Goal: Task Accomplishment & Management: Manage account settings

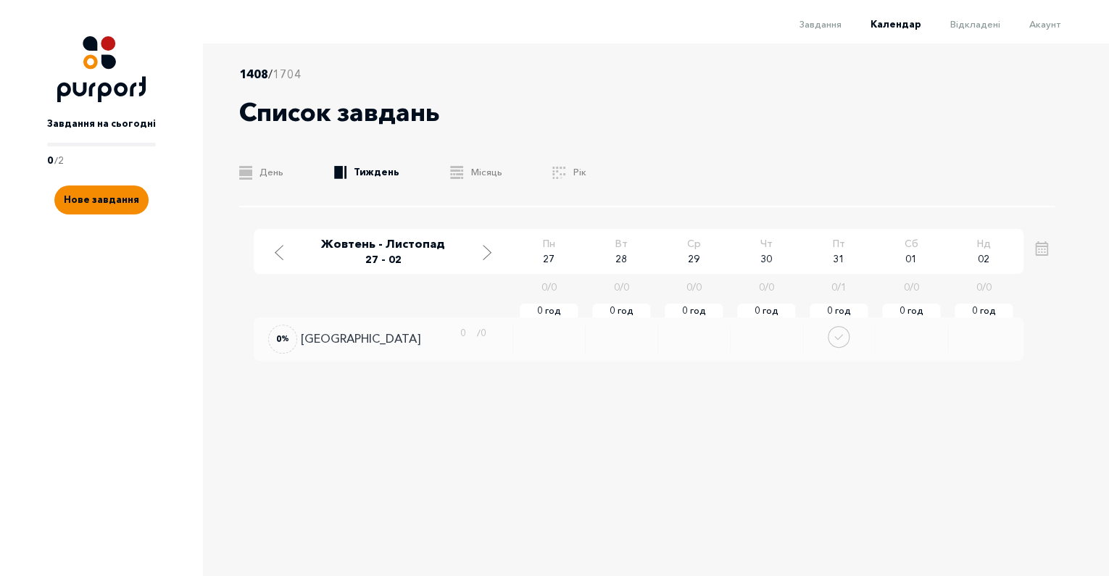
click at [321, 335] on p "[GEOGRAPHIC_DATA]" at bounding box center [361, 339] width 120 height 14
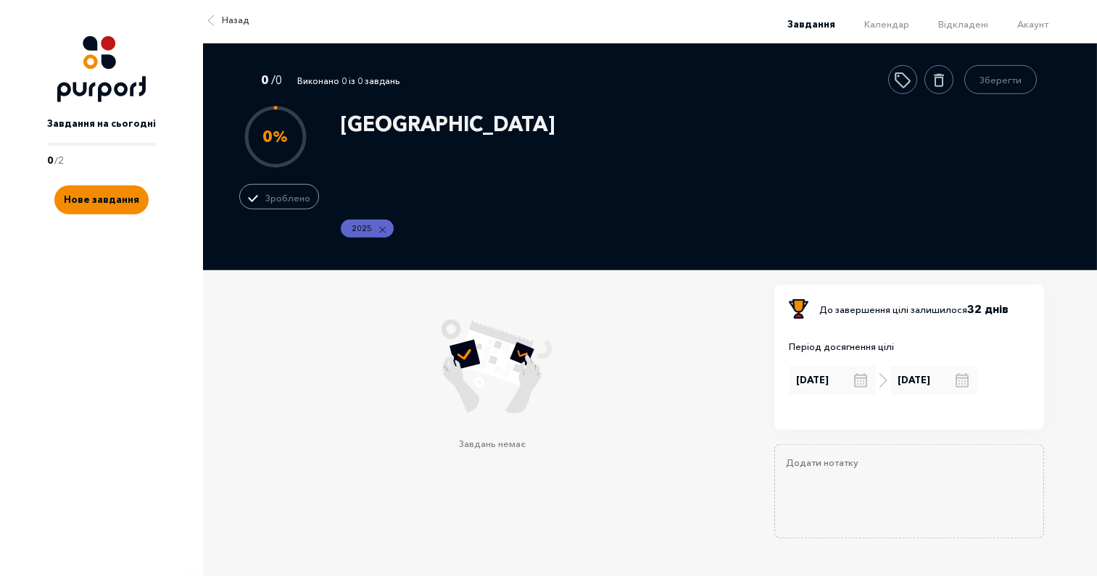
scroll to position [9, 0]
click at [816, 457] on textarea "Add Notes" at bounding box center [909, 492] width 270 height 94
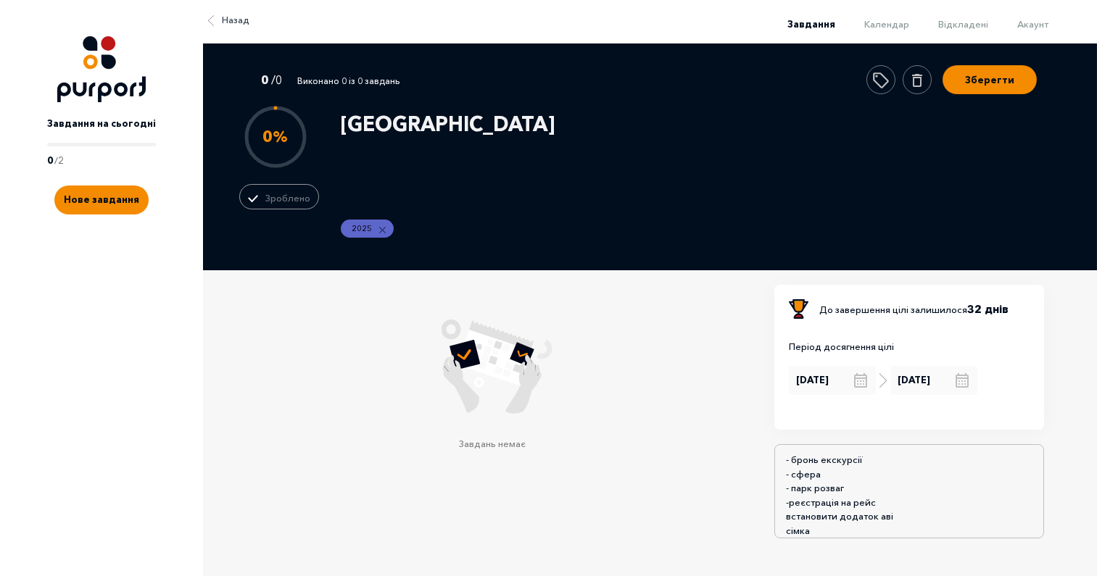
scroll to position [17, 0]
type textarea "- бронь екскурсії - сфера - парк розваг -реєстрація на рейс встановити додаток …"
click at [969, 64] on button "Зберегти" at bounding box center [990, 77] width 94 height 29
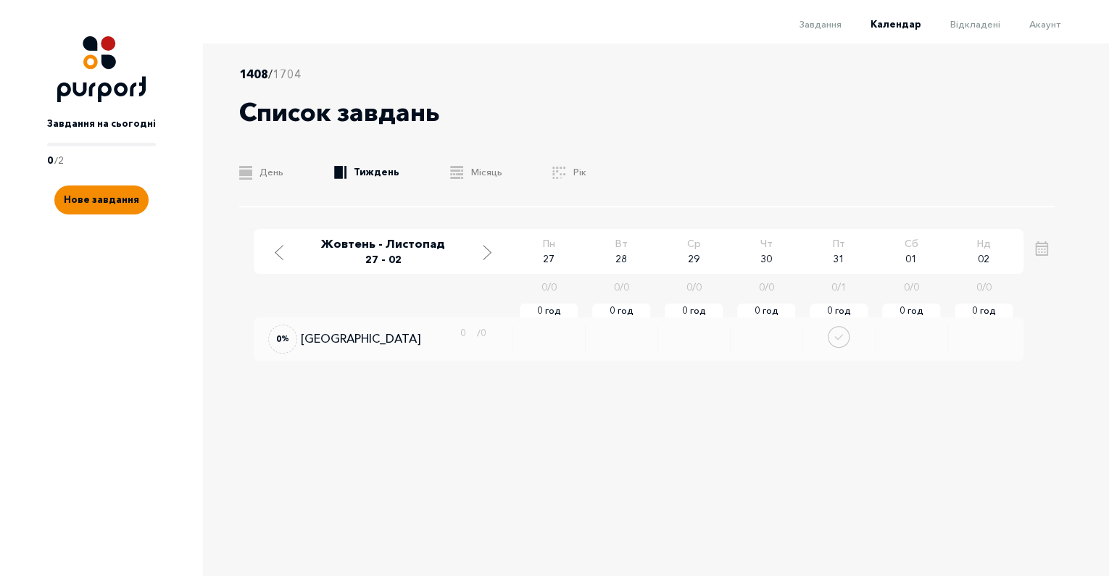
click at [87, 140] on link "Завдання на сьогодні 0 / 2" at bounding box center [101, 134] width 109 height 65
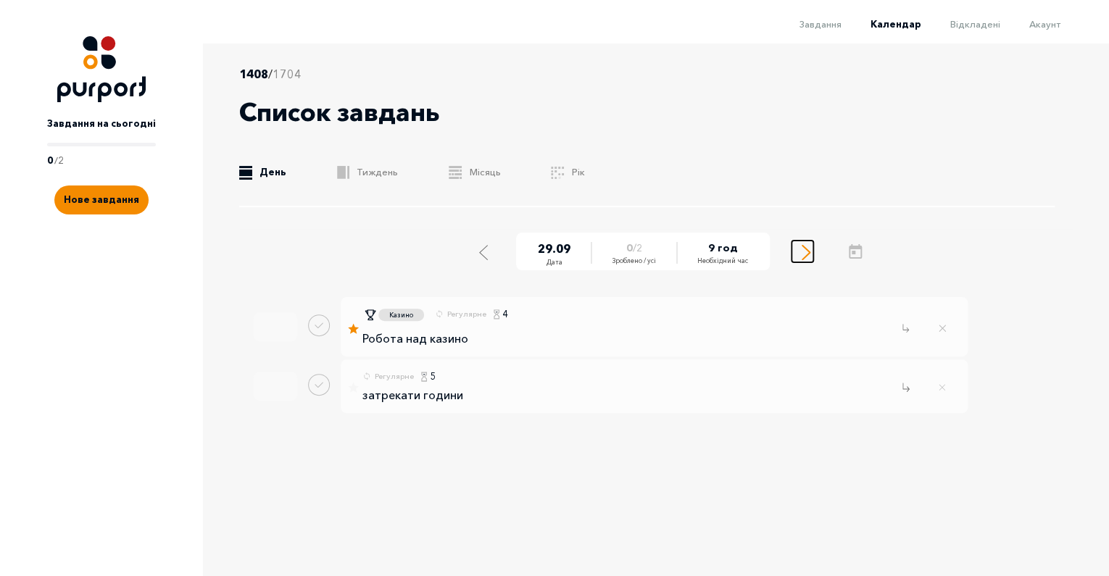
click at [810, 244] on div "Select next day" at bounding box center [806, 251] width 13 height 18
click at [423, 341] on p "Робота над казино" at bounding box center [416, 339] width 106 height 13
select select "4"
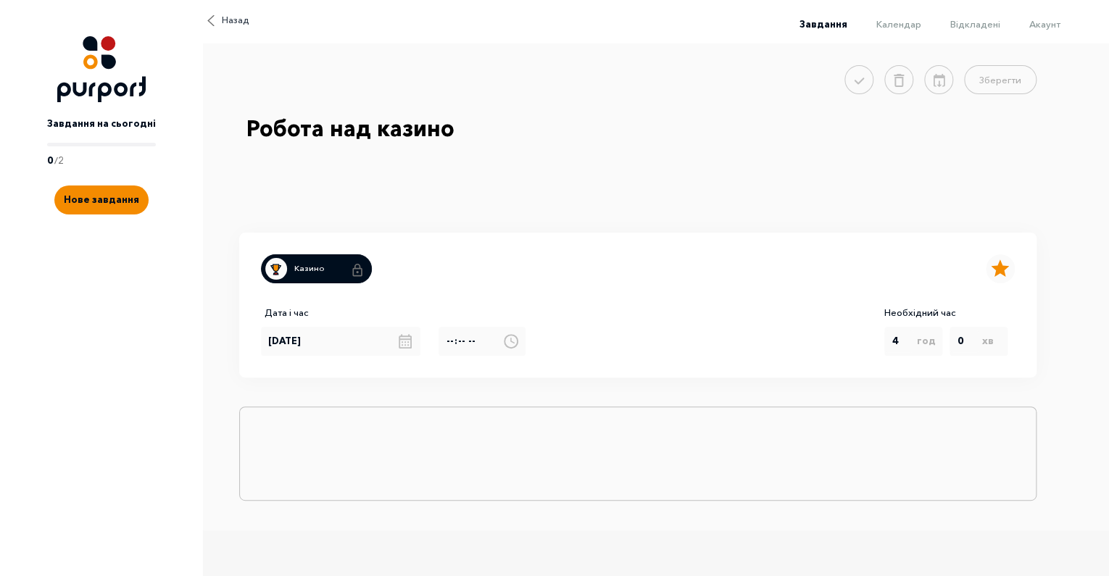
click at [298, 441] on textarea "Add Notes" at bounding box center [638, 454] width 798 height 94
type textarea "-"
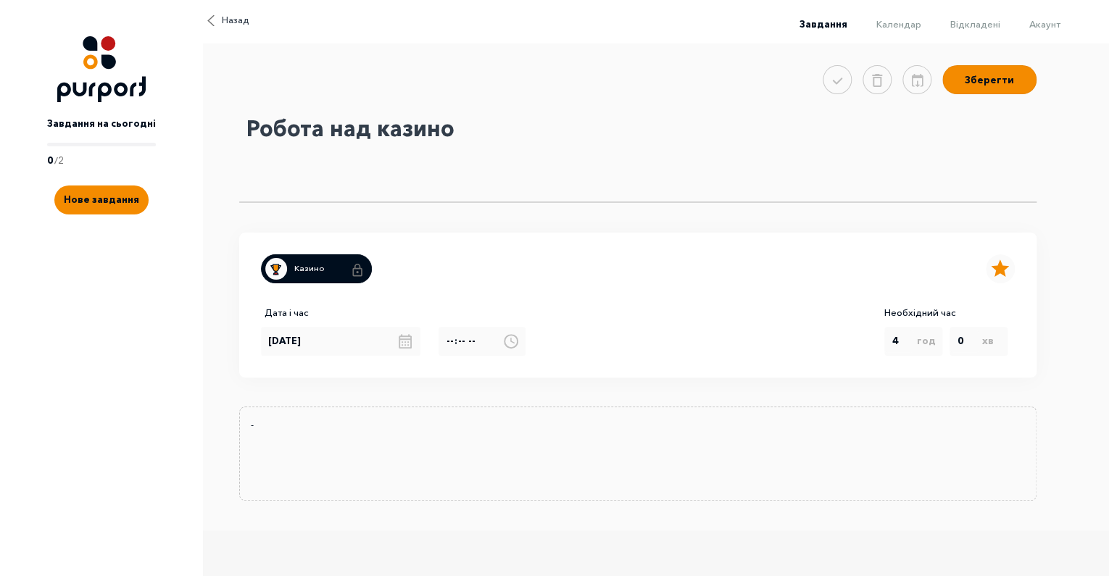
drag, startPoint x: 491, startPoint y: 135, endPoint x: 245, endPoint y: 123, distance: 246.1
click at [245, 123] on textarea "Робота над казино" at bounding box center [638, 156] width 798 height 94
type textarea "ж"
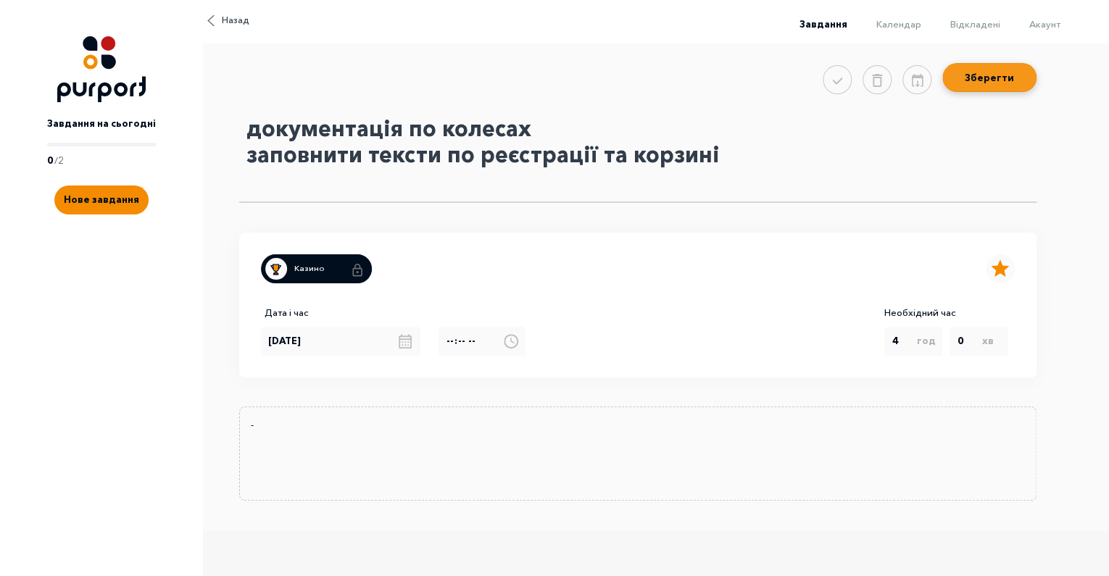
type textarea "документація по колесах заповнити тексти по реєстрації та корзині"
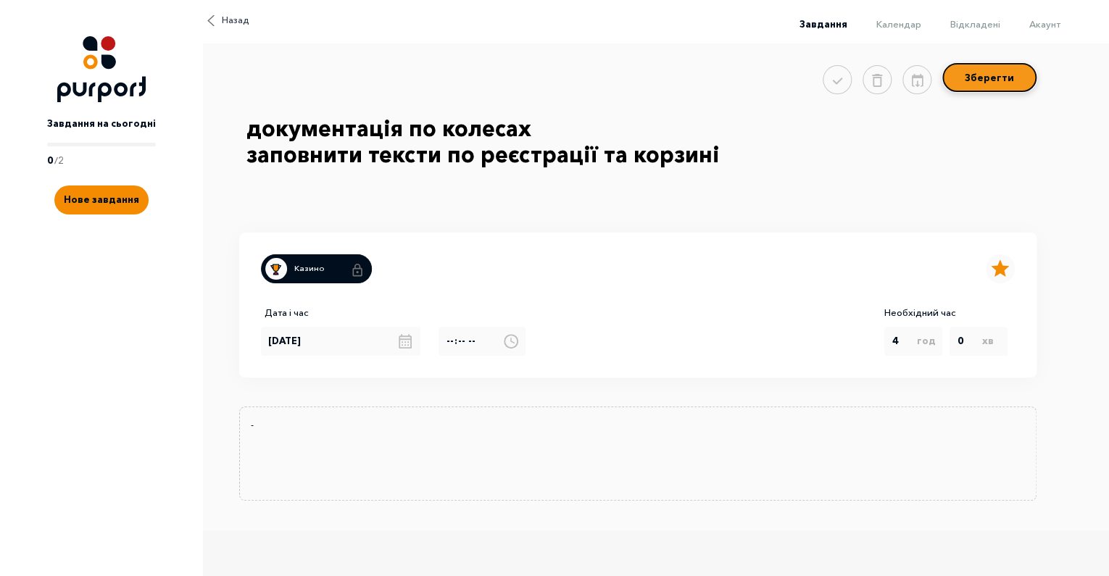
click at [957, 75] on button "Зберегти" at bounding box center [990, 77] width 94 height 29
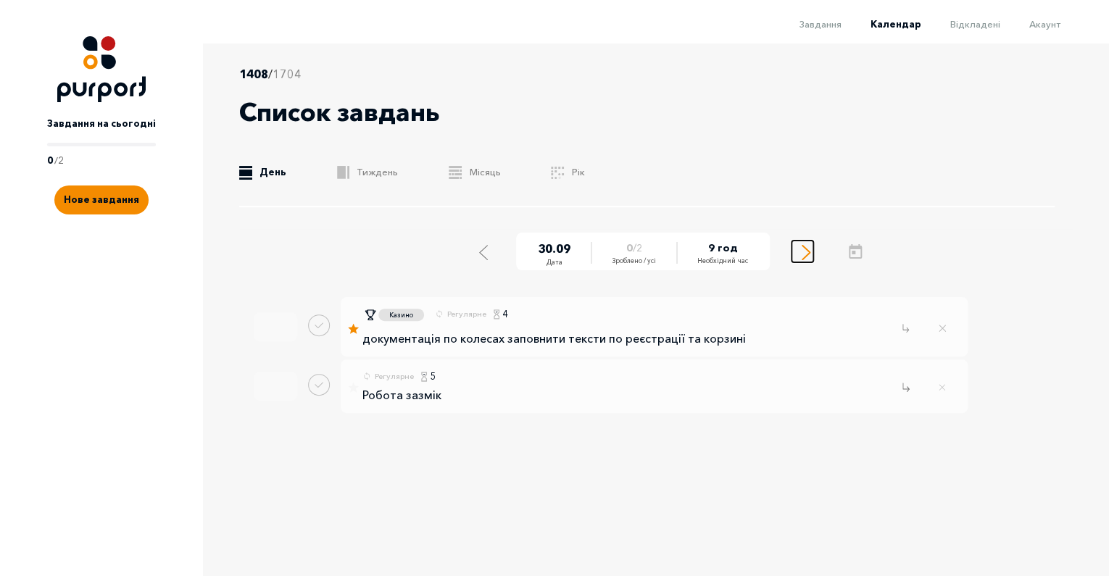
click at [807, 247] on icon "Select next day" at bounding box center [806, 252] width 9 height 15
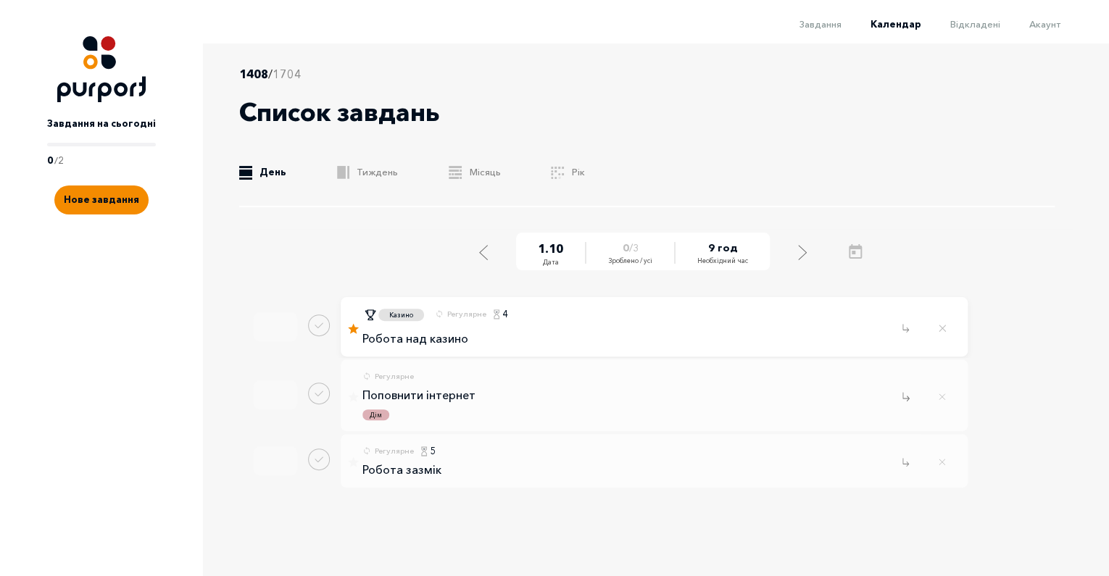
click at [415, 346] on p "Робота над казино" at bounding box center [416, 339] width 106 height 13
select select "4"
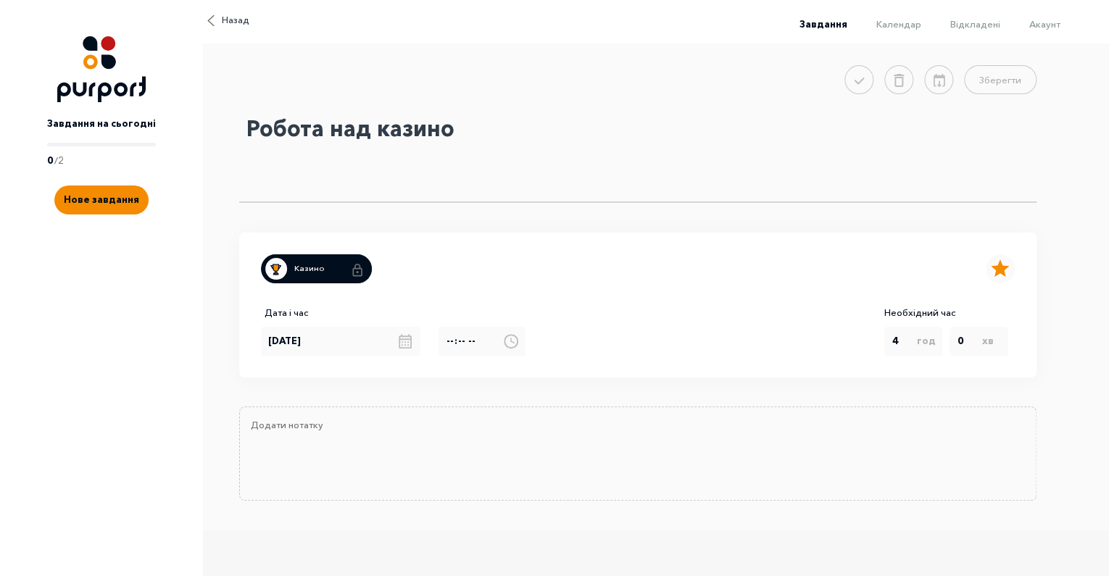
drag, startPoint x: 481, startPoint y: 127, endPoint x: 173, endPoint y: 132, distance: 308.9
click at [239, 132] on textarea "Робота над казино" at bounding box center [638, 156] width 798 height 94
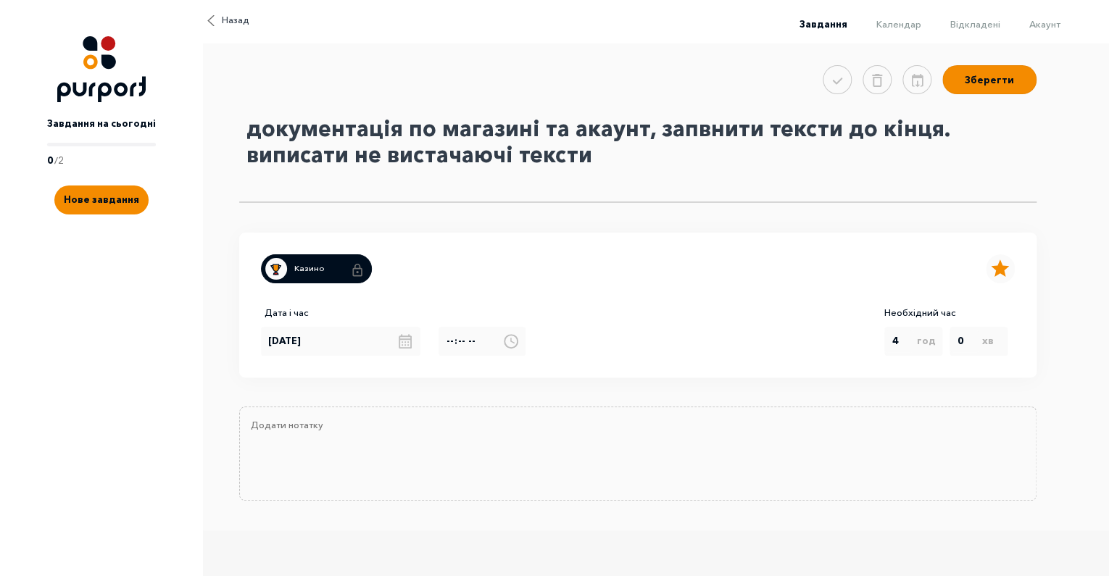
drag, startPoint x: 689, startPoint y: 127, endPoint x: 699, endPoint y: 132, distance: 11.4
click at [690, 127] on textarea "документація по магазині та акаунт, запвнити тексти до кінця. виписати не виста…" at bounding box center [638, 156] width 798 height 94
type textarea "документація по магазині та акаунт, запвнити тексти до кінця. виписати не виста…"
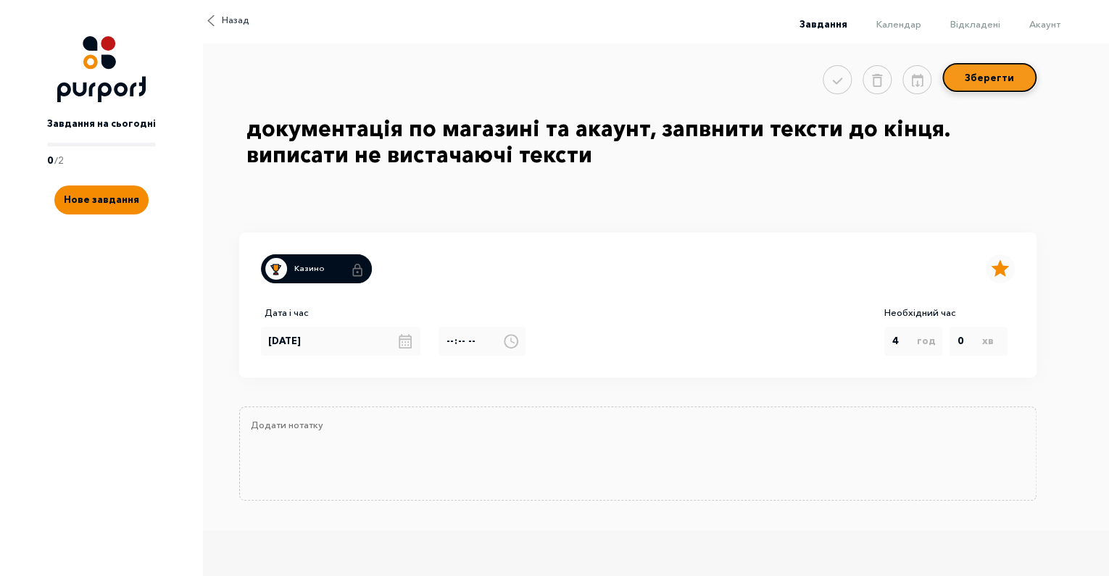
click at [970, 80] on button "Зберегти" at bounding box center [990, 77] width 94 height 29
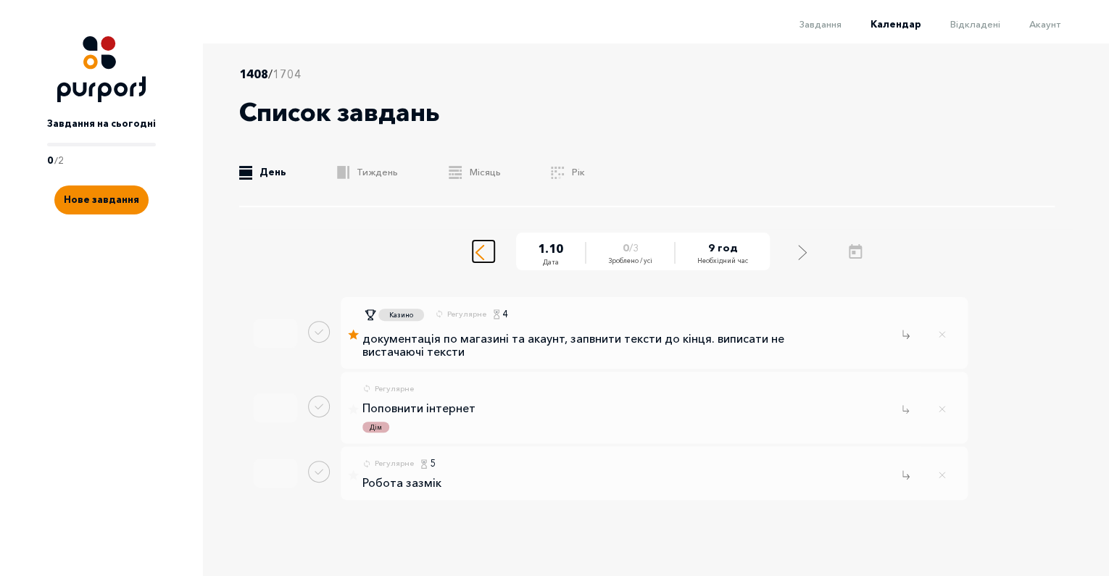
click at [486, 252] on div "Select previous day" at bounding box center [480, 251] width 13 height 18
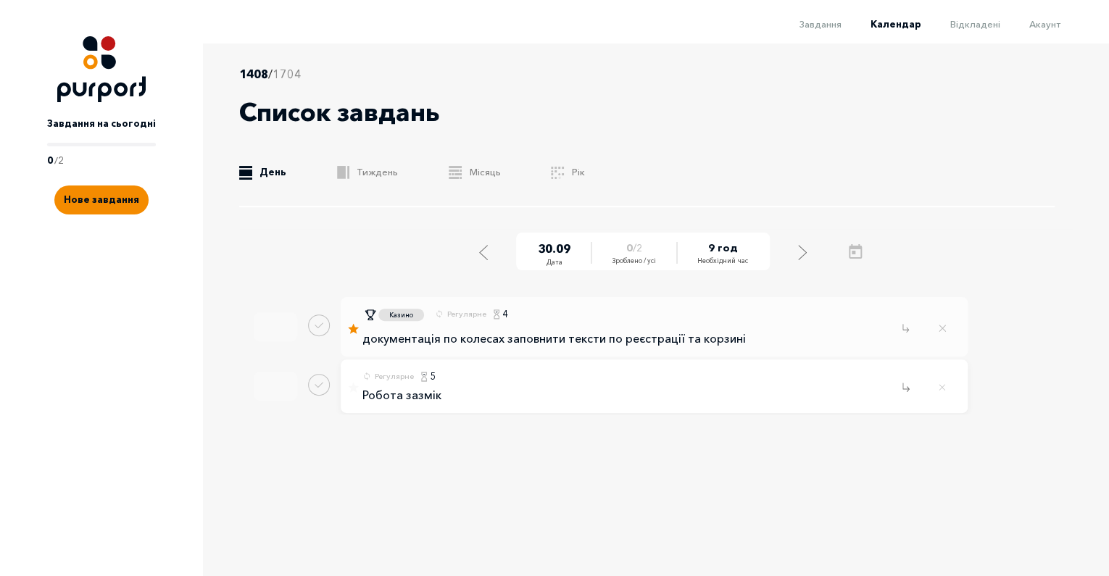
click at [492, 408] on div "Регулярне 5 Робота зазмік" at bounding box center [654, 387] width 627 height 54
click at [494, 396] on div "Регулярне 5 Робота зазмік" at bounding box center [587, 386] width 449 height 39
click at [423, 406] on div "Регулярне 5 Робота зазмік" at bounding box center [654, 387] width 627 height 54
click at [426, 402] on p "Робота зазмік" at bounding box center [402, 395] width 79 height 13
select select "5"
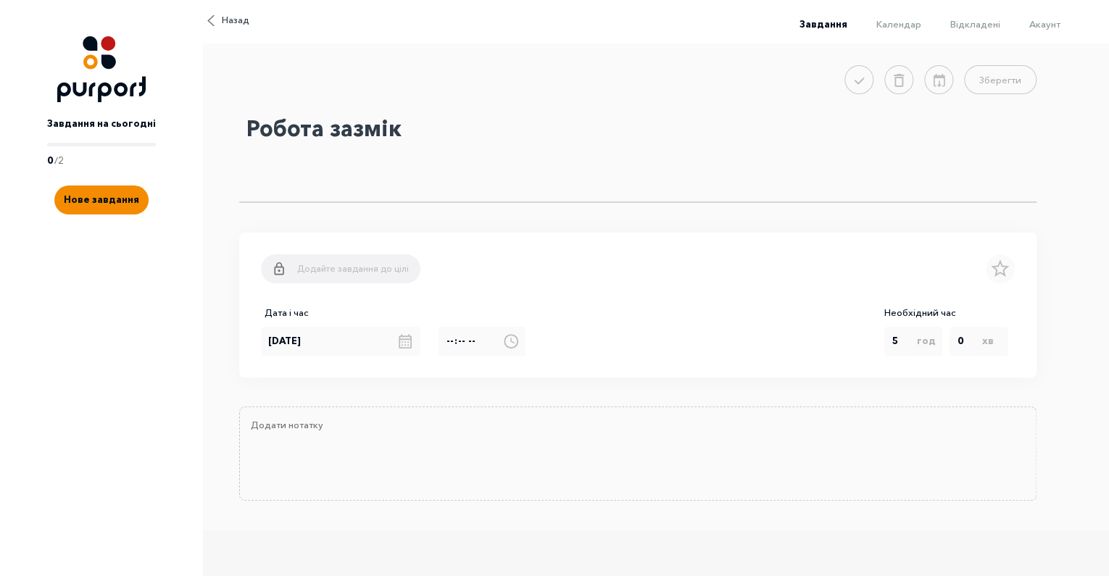
drag, startPoint x: 414, startPoint y: 144, endPoint x: 228, endPoint y: 129, distance: 186.3
click at [239, 129] on textarea "Робота зазмік" at bounding box center [638, 156] width 798 height 94
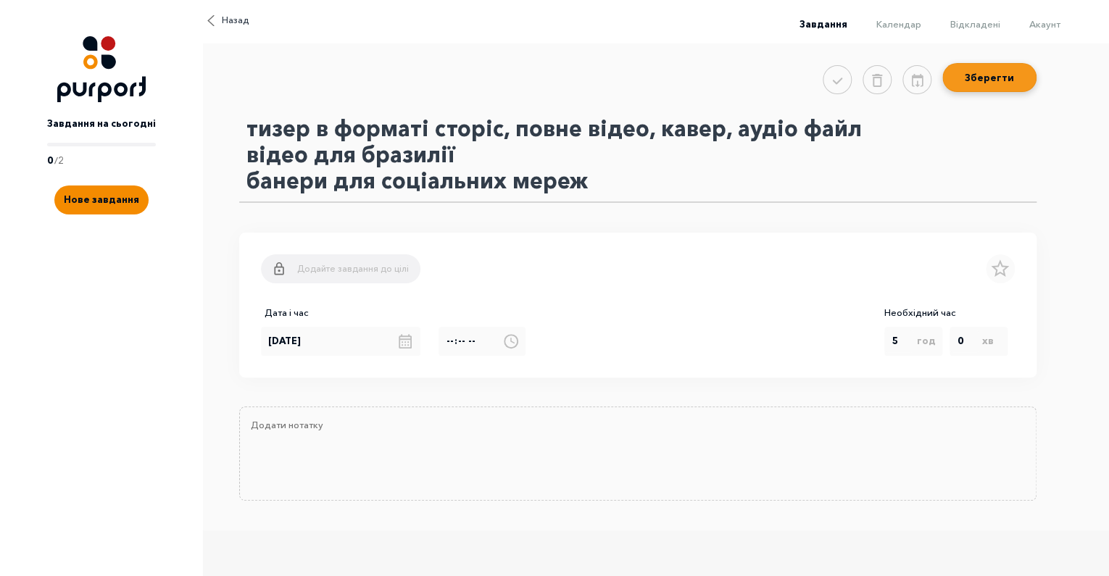
type textarea "тизер в форматі сторіс, повне відео, кавер, аудіо файл відео для бразилії банер…"
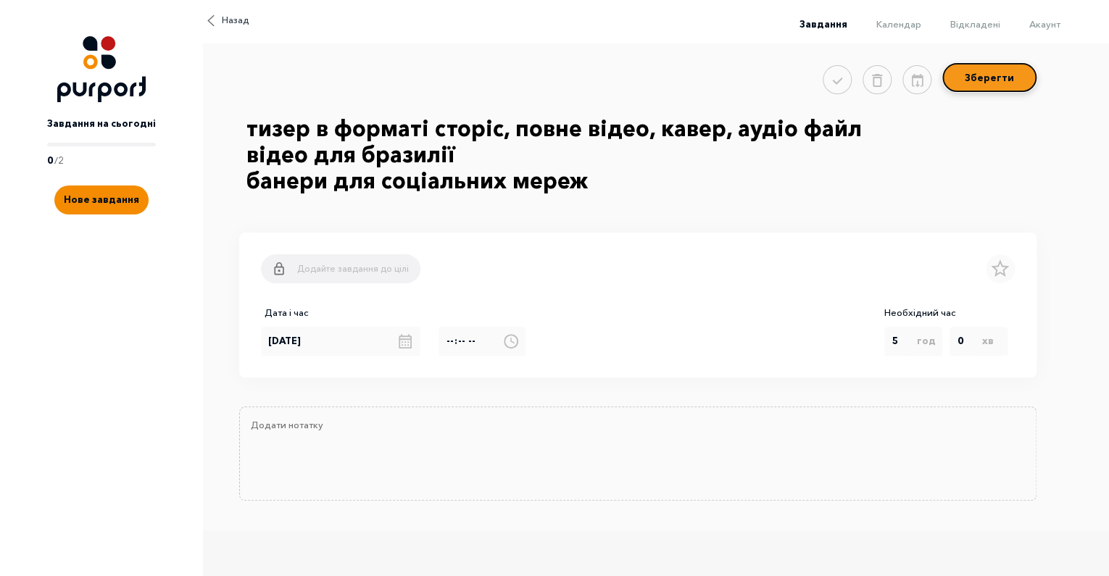
click at [973, 82] on button "Зберегти" at bounding box center [990, 77] width 94 height 29
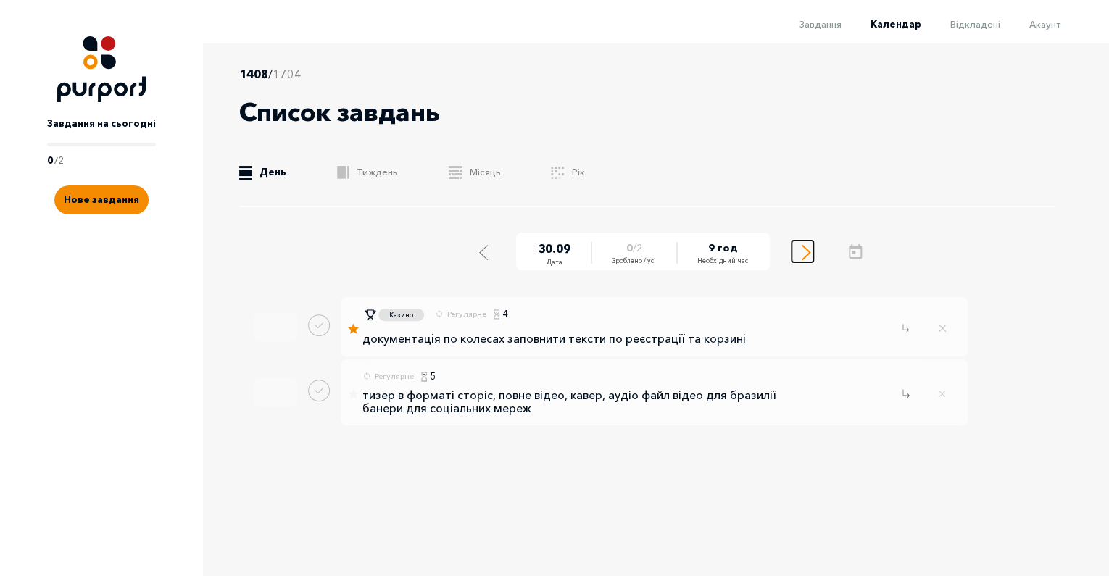
click at [806, 257] on line "Select next day" at bounding box center [806, 256] width 7 height 7
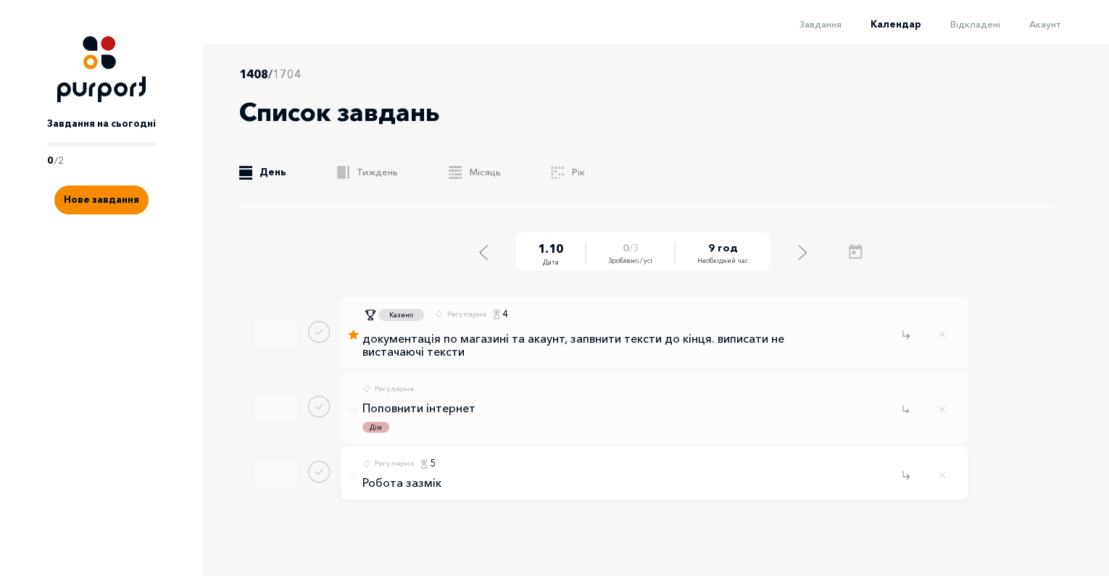
click at [457, 489] on link "Робота зазмік" at bounding box center [428, 483] width 131 height 13
select select "5"
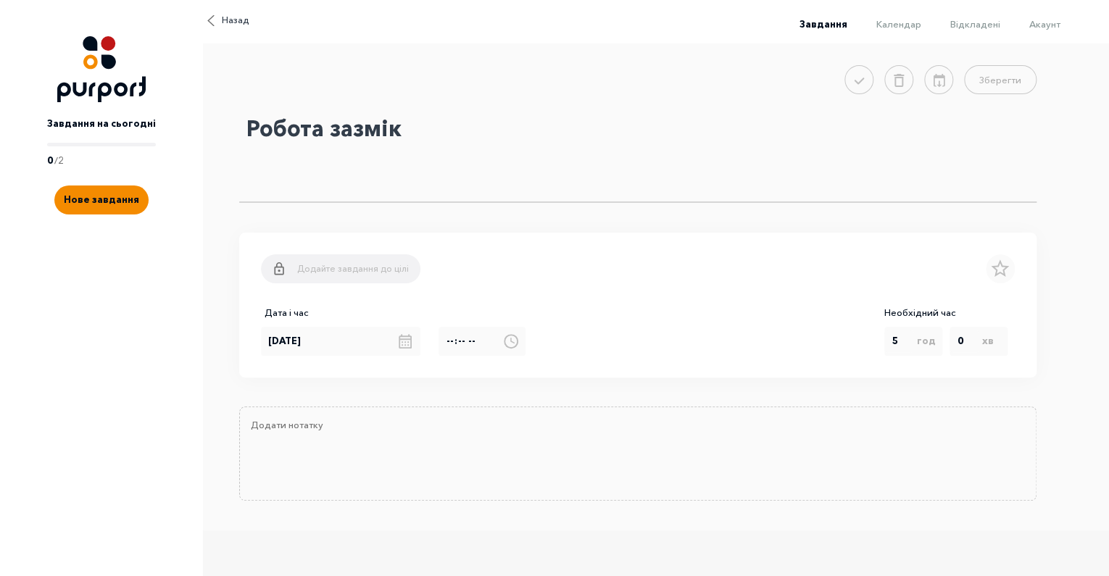
drag, startPoint x: 400, startPoint y: 152, endPoint x: 120, endPoint y: 134, distance: 280.4
click at [239, 134] on textarea "Робота зазмік" at bounding box center [638, 156] width 798 height 94
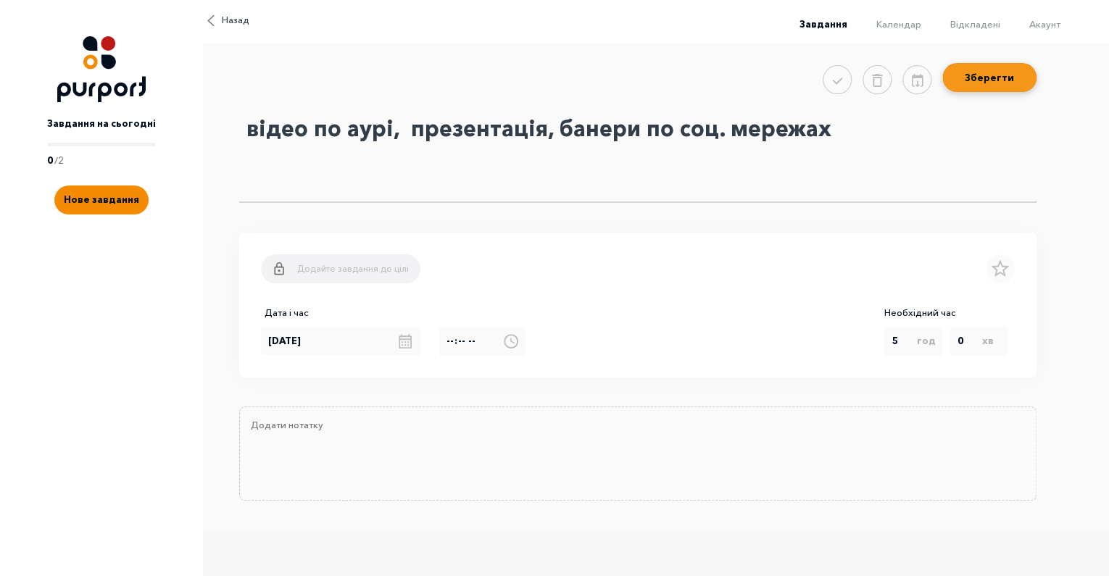
type textarea "відео по аурі, презентація, банери по соц. мережах"
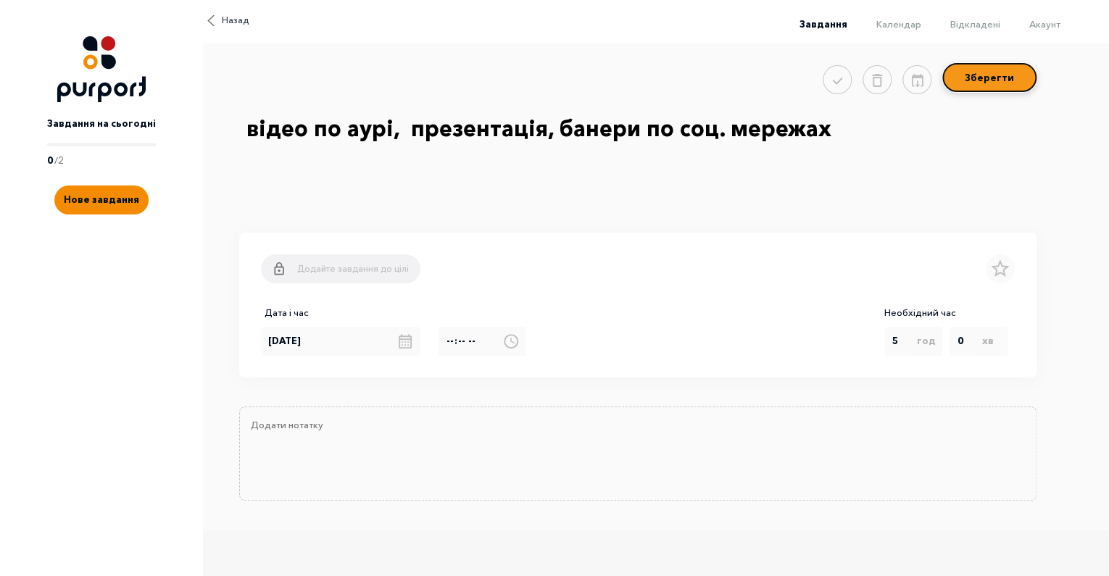
click at [987, 86] on button "Зберегти" at bounding box center [990, 77] width 94 height 29
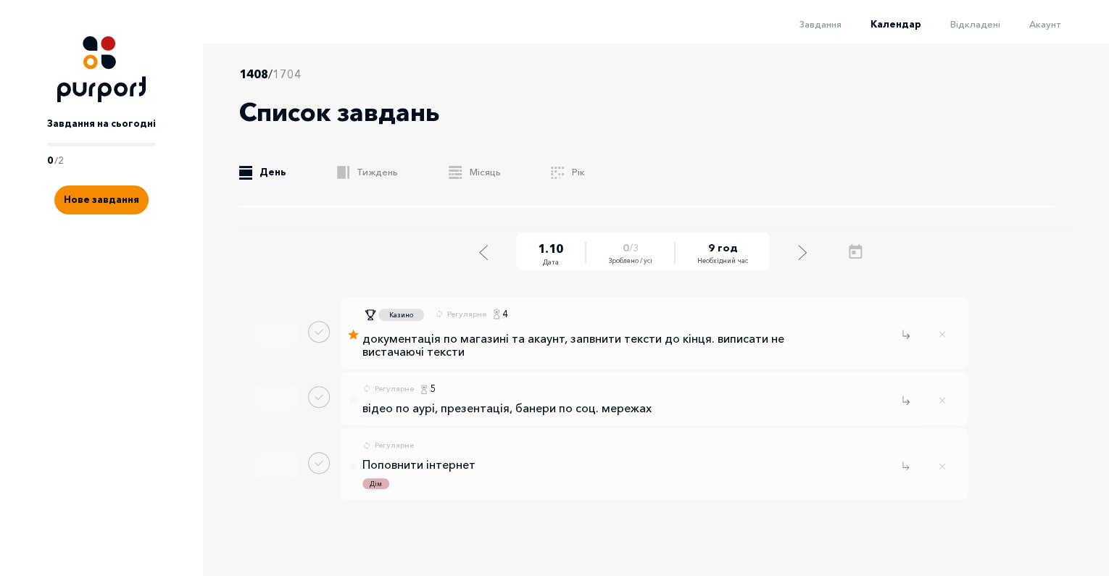
click at [80, 159] on span "0 / 2" at bounding box center [101, 161] width 109 height 15
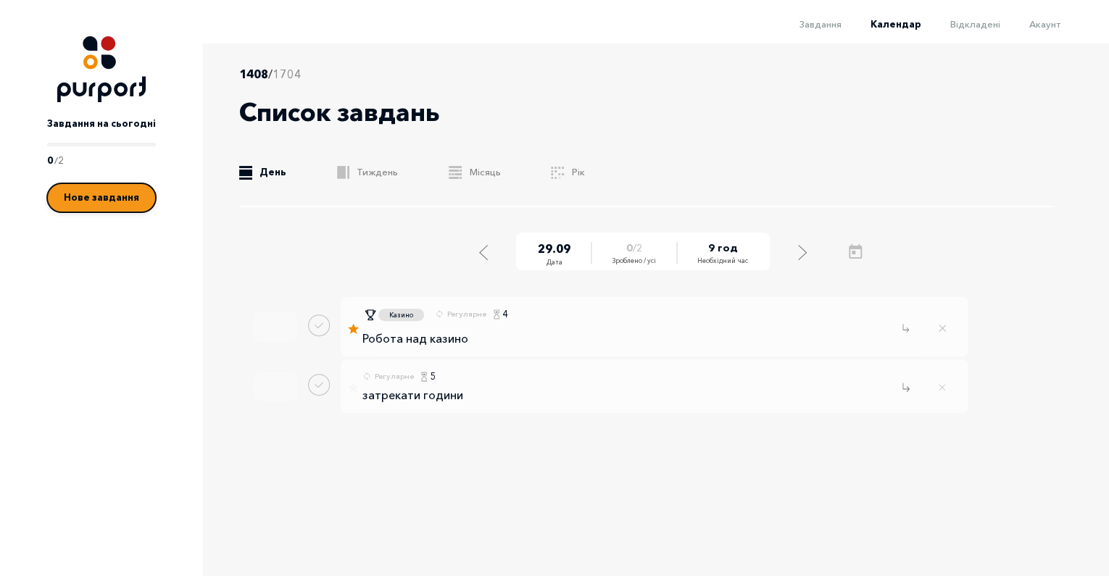
click at [99, 191] on button "Нове завдання" at bounding box center [101, 197] width 109 height 29
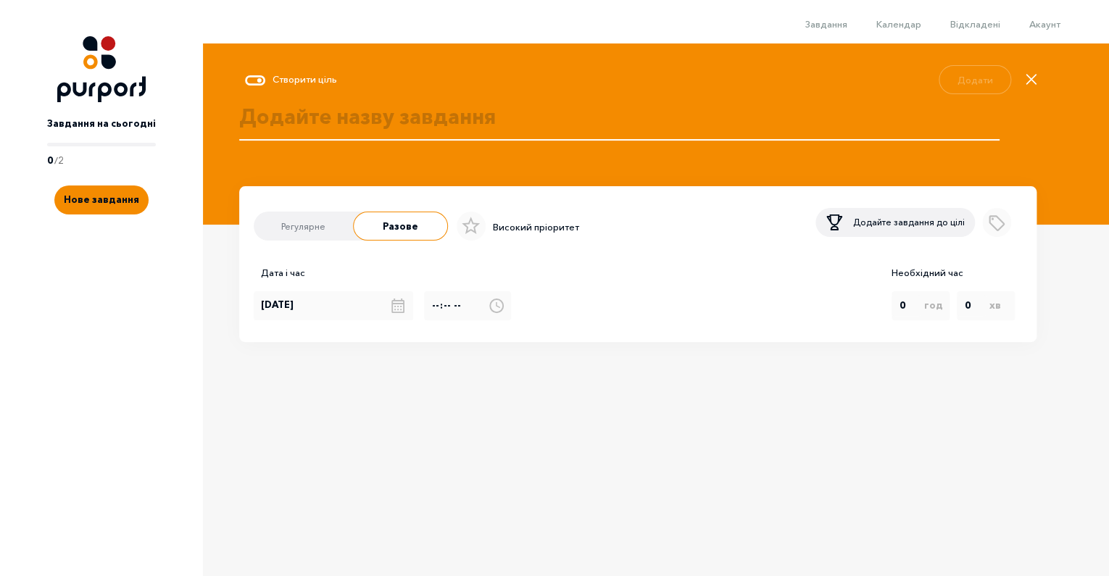
click at [421, 121] on textarea at bounding box center [619, 133] width 761 height 62
click at [874, 229] on p "Додайте завдання до цілі" at bounding box center [909, 222] width 112 height 13
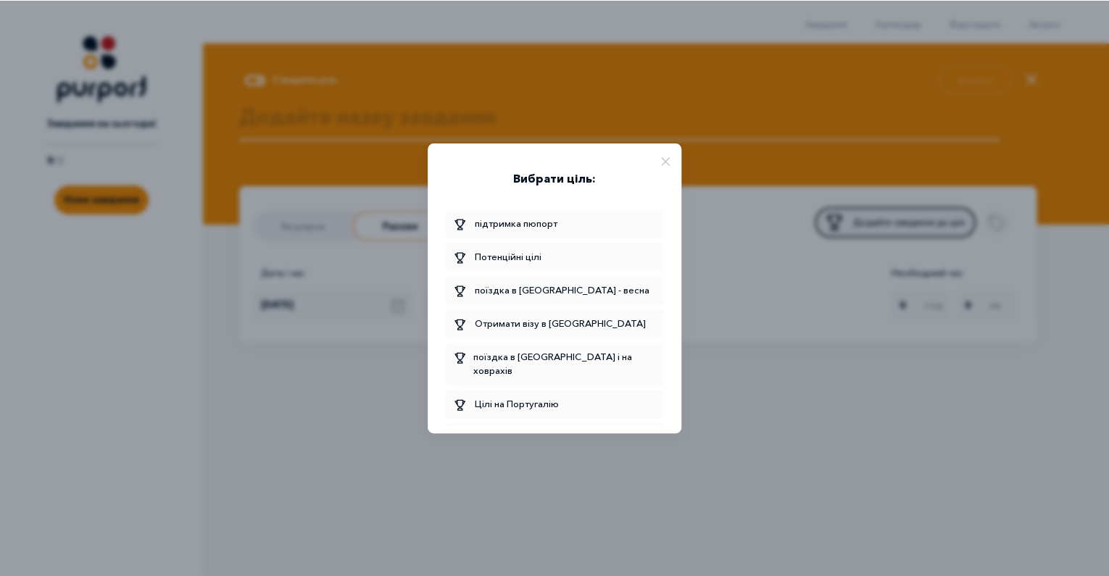
scroll to position [1183, 0]
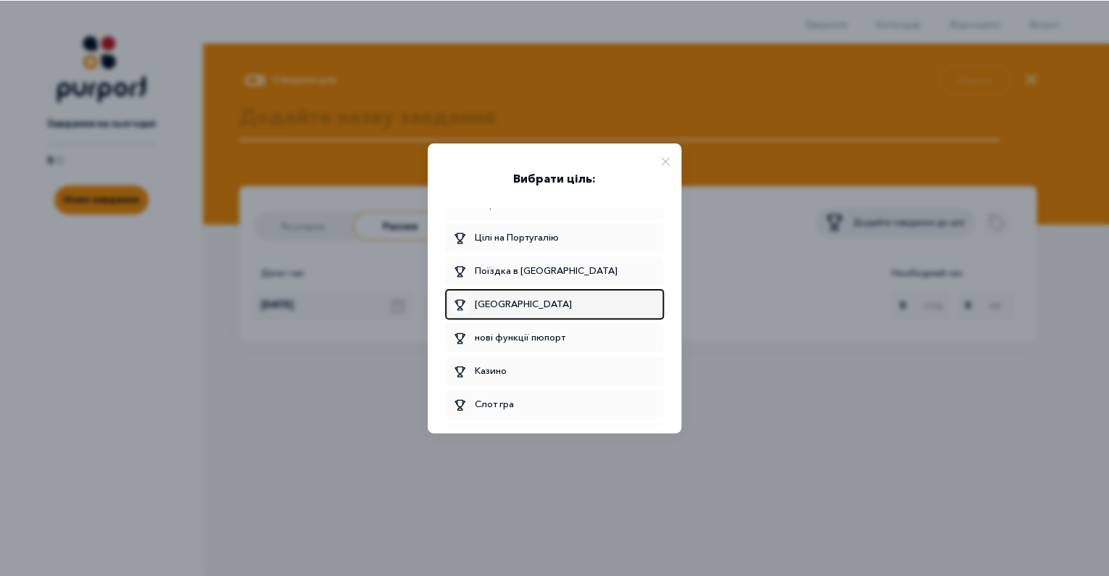
click at [529, 294] on span "[GEOGRAPHIC_DATA]" at bounding box center [555, 305] width 210 height 22
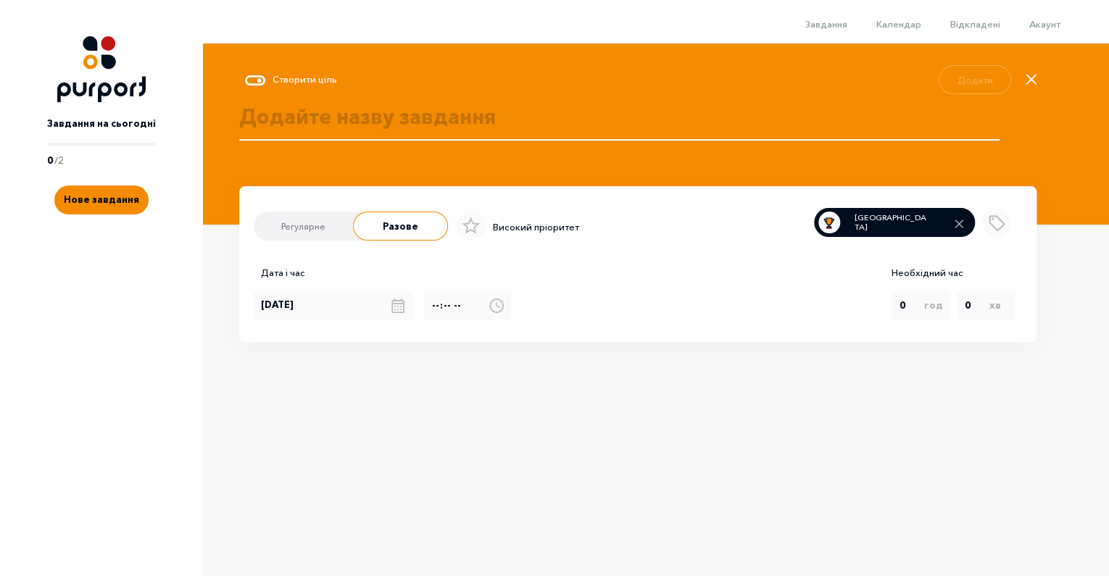
click at [408, 116] on textarea at bounding box center [619, 133] width 761 height 62
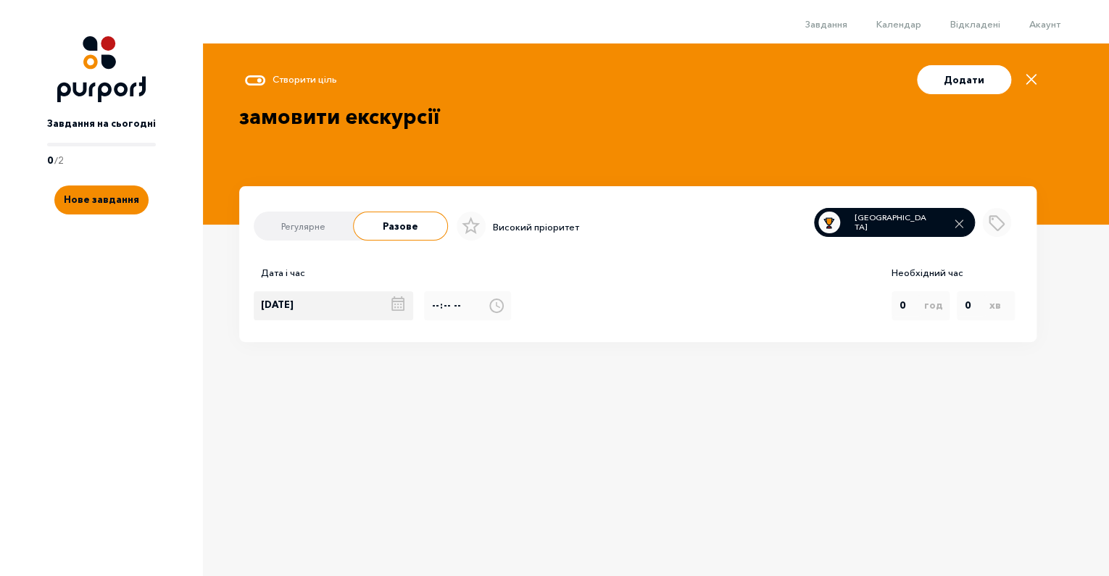
type textarea "замовити екскурсії"
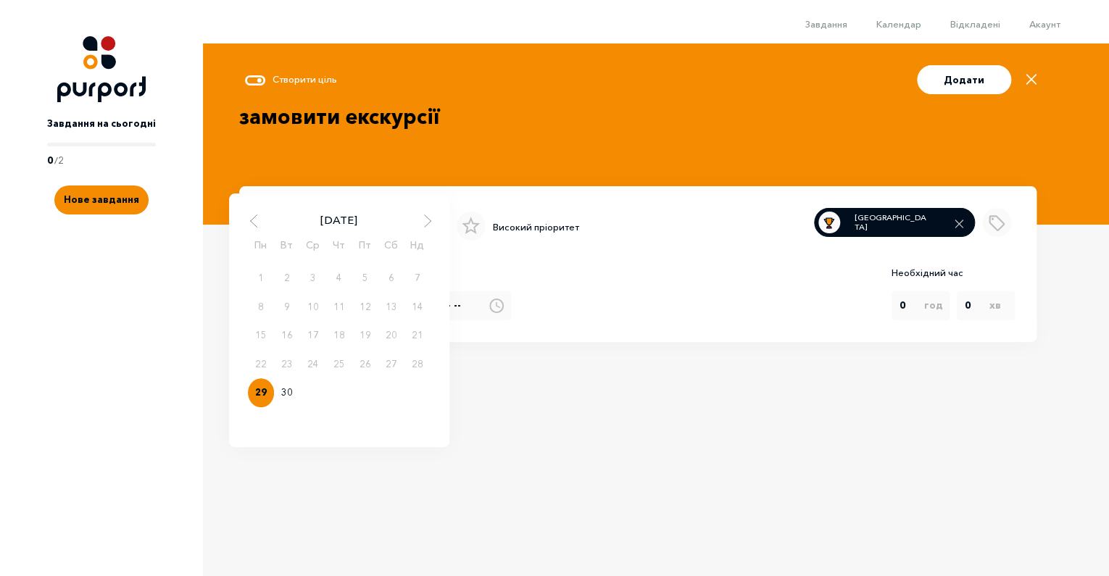
click at [336, 301] on input "[DATE]" at bounding box center [334, 306] width 160 height 29
click at [421, 228] on span "Next Month" at bounding box center [428, 221] width 15 height 15
click at [318, 293] on div "1" at bounding box center [313, 278] width 26 height 29
type input "[DATE]"
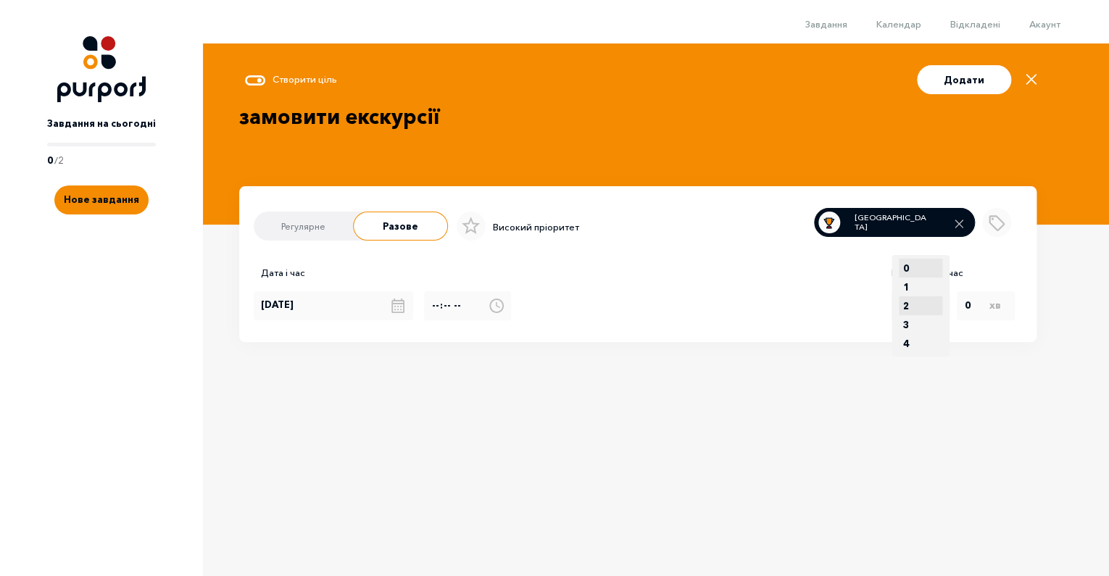
click at [906, 313] on select "0 1 2 3 4 5 6 7 8 9 10 11 12 13 14 15 16 17 18 19 20 21 22 23" at bounding box center [921, 306] width 58 height 102
select select "2"
click at [906, 314] on option "2" at bounding box center [906, 306] width 15 height 19
click at [975, 84] on button "Додати" at bounding box center [964, 79] width 94 height 29
type input "[DATE]"
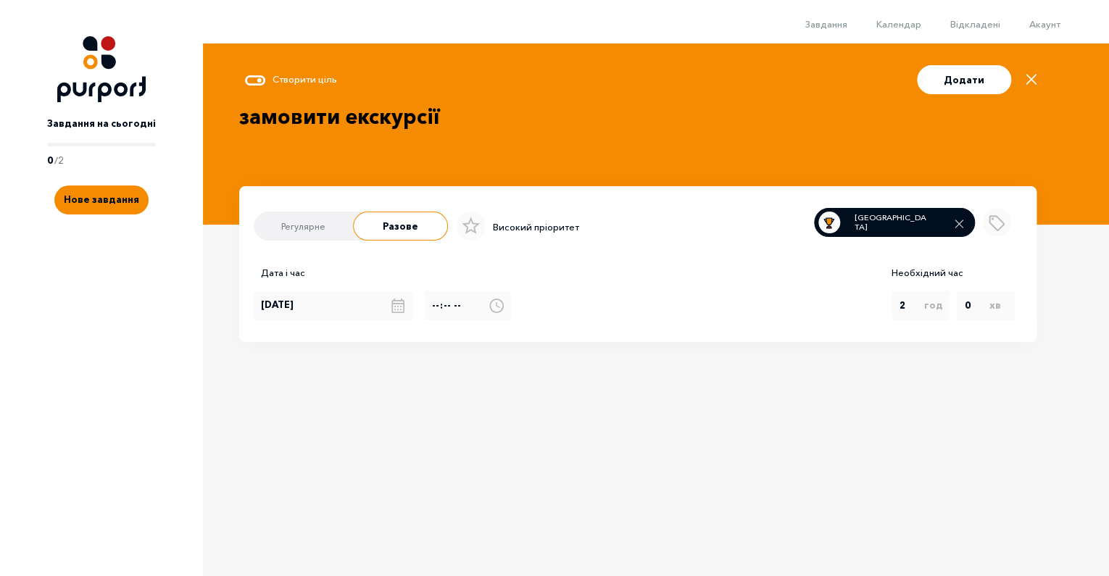
select select "0"
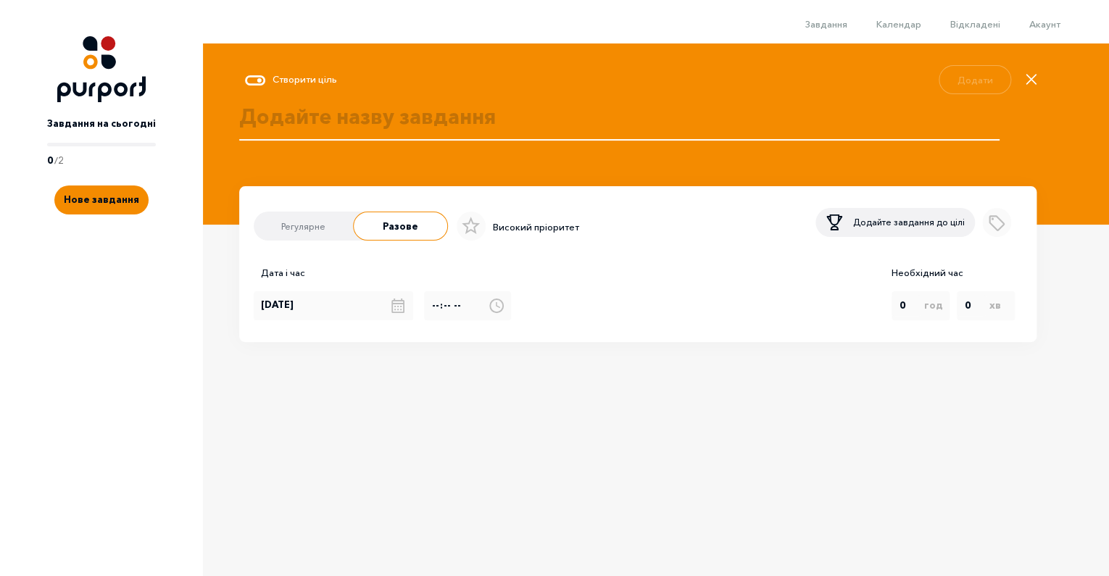
click at [405, 110] on textarea at bounding box center [619, 133] width 761 height 62
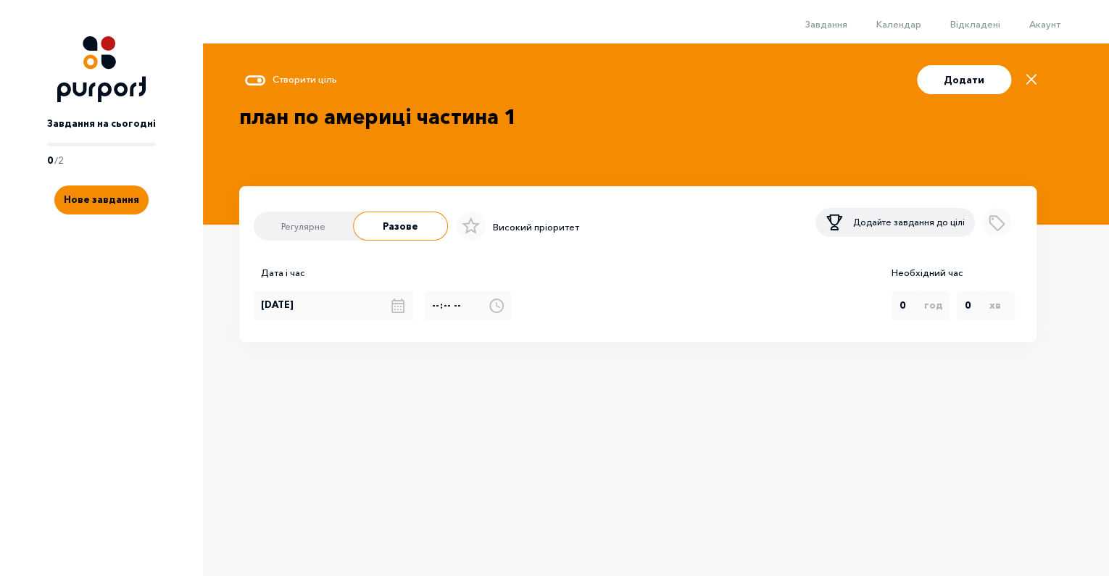
type textarea "план по америці частина 1"
click at [899, 237] on button "Додайте завдання до цілі" at bounding box center [896, 222] width 160 height 29
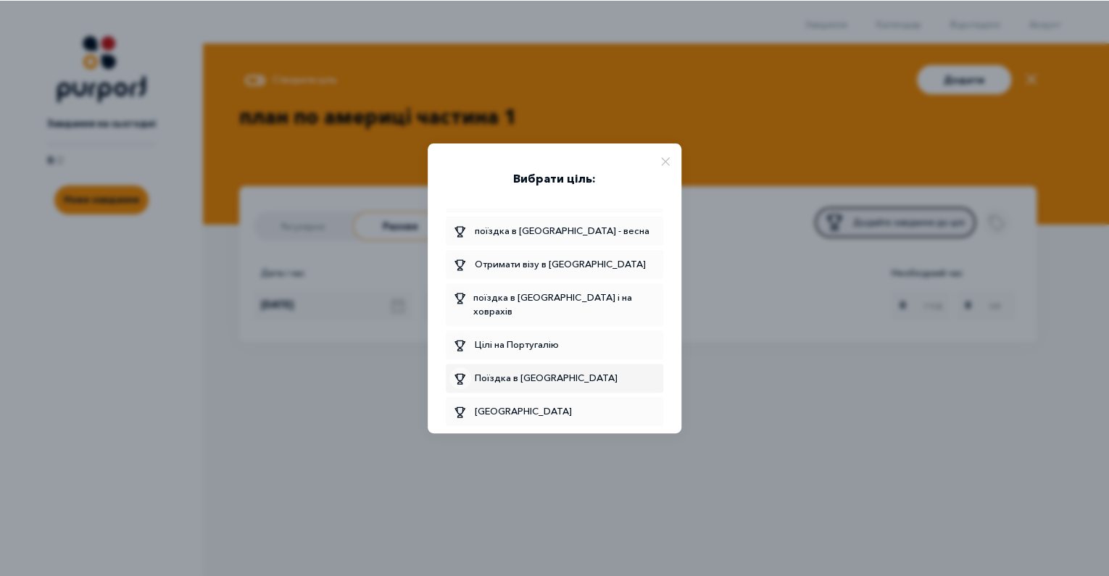
scroll to position [1091, 0]
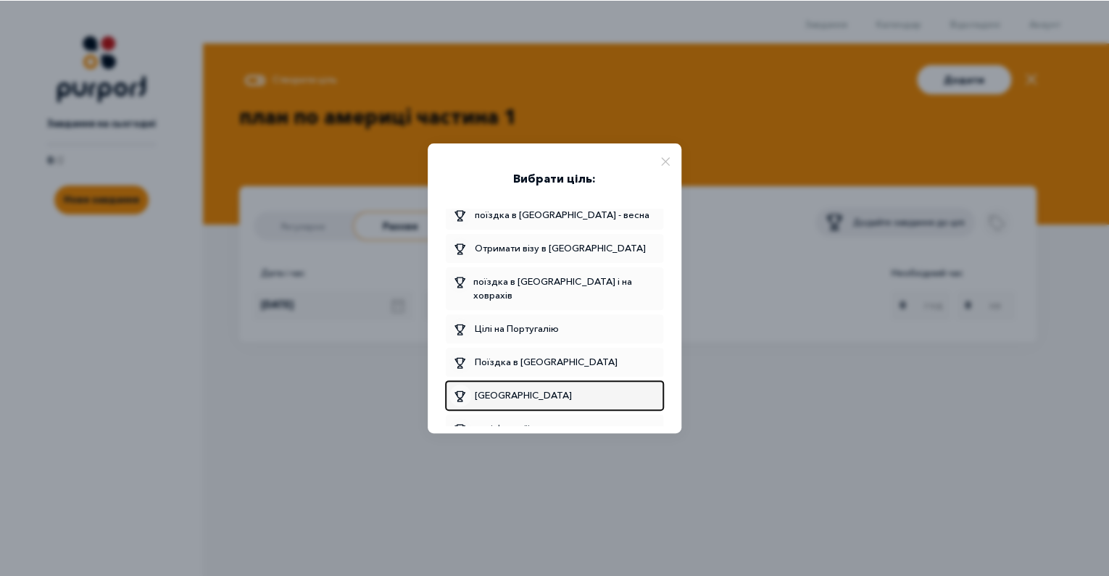
click at [521, 385] on span "[GEOGRAPHIC_DATA]" at bounding box center [555, 396] width 210 height 22
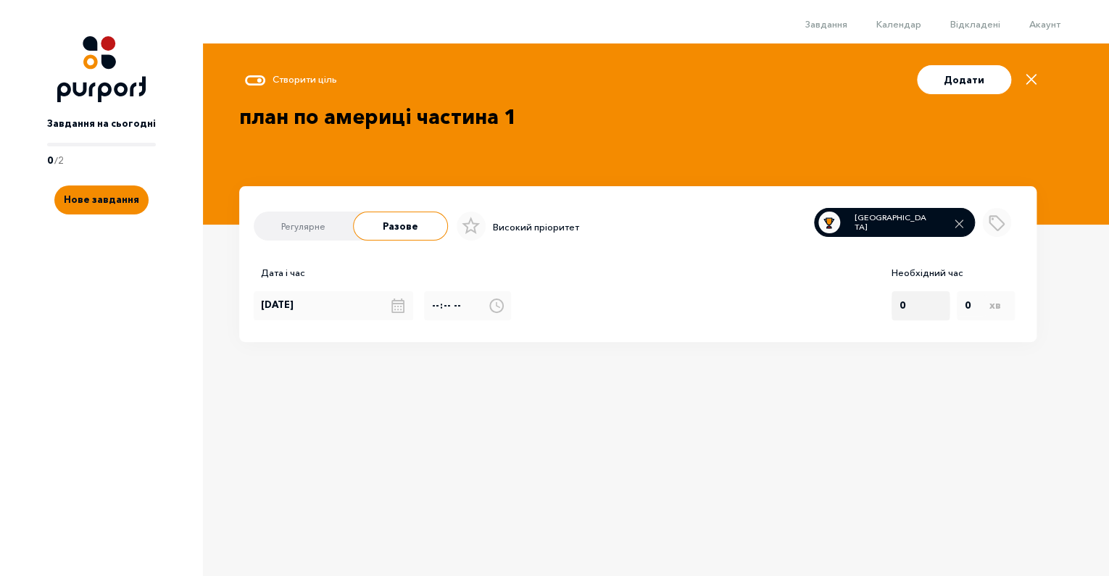
click at [904, 317] on select "0 1 2 3 4 5 6 7 8 9 10 11 12 13 14 15 16 17 18 19 20 21 22 23" at bounding box center [921, 306] width 58 height 22
select select "2"
click at [914, 315] on option "2" at bounding box center [906, 306] width 15 height 19
click at [317, 313] on input "[DATE]" at bounding box center [334, 306] width 160 height 29
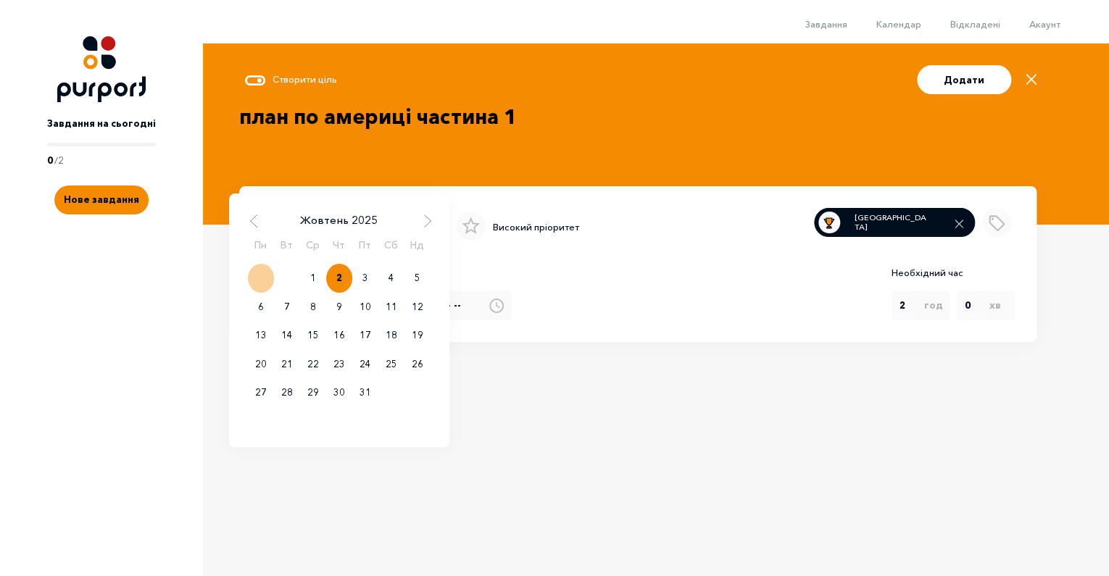
click at [336, 286] on div "2" at bounding box center [339, 278] width 26 height 29
type input "[DATE]"
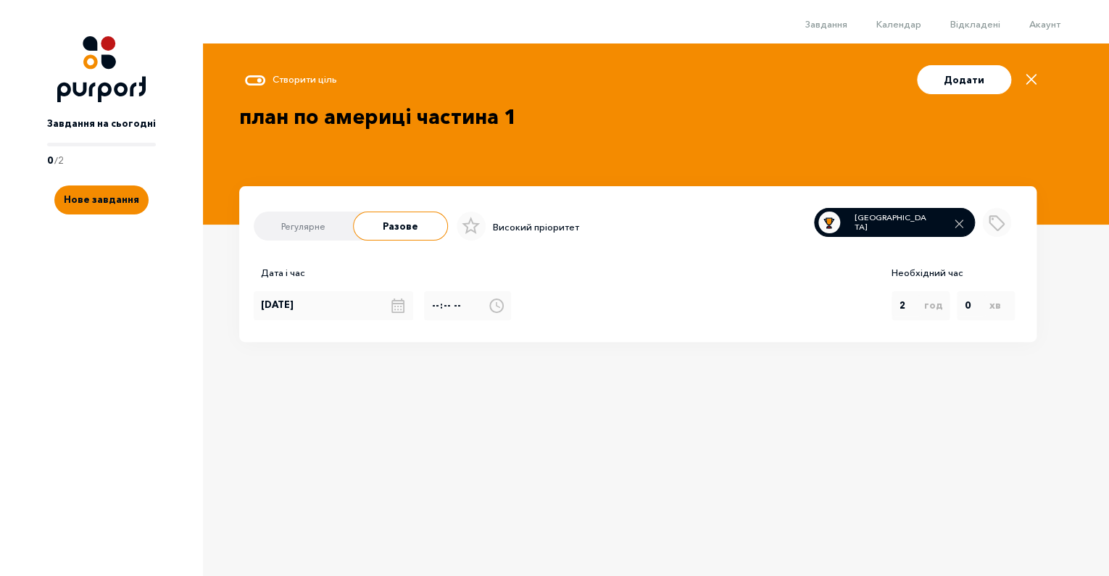
drag, startPoint x: 516, startPoint y: 119, endPoint x: 198, endPoint y: 117, distance: 318.3
click at [239, 117] on textarea "план по америці частина 1" at bounding box center [619, 133] width 761 height 62
click at [983, 89] on button "Додати" at bounding box center [964, 79] width 94 height 29
type input "[DATE]"
select select "0"
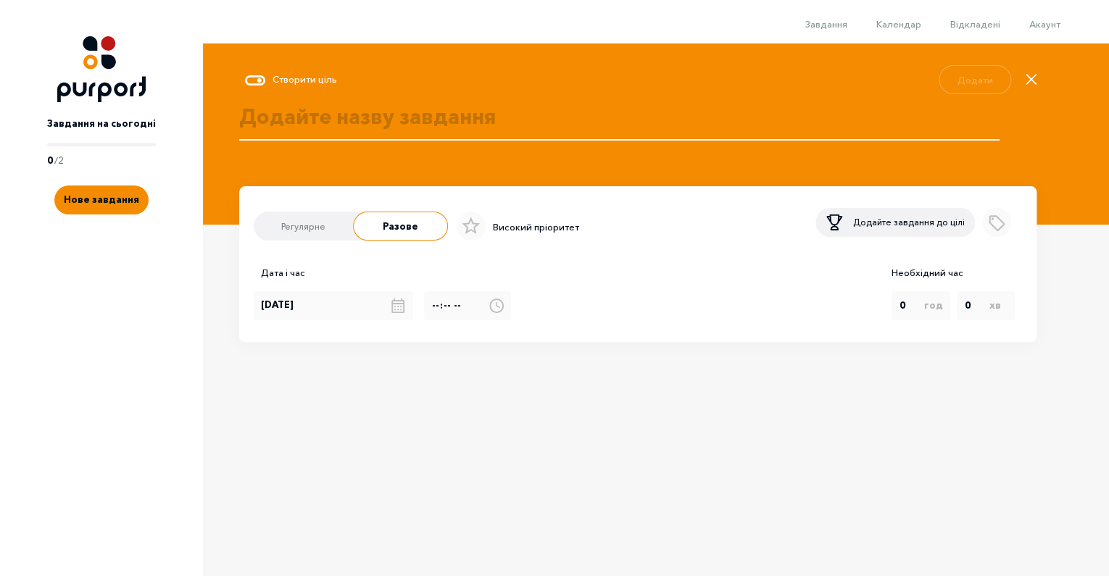
click at [416, 126] on textarea at bounding box center [619, 133] width 761 height 62
paste textarea "план по америці частина 1"
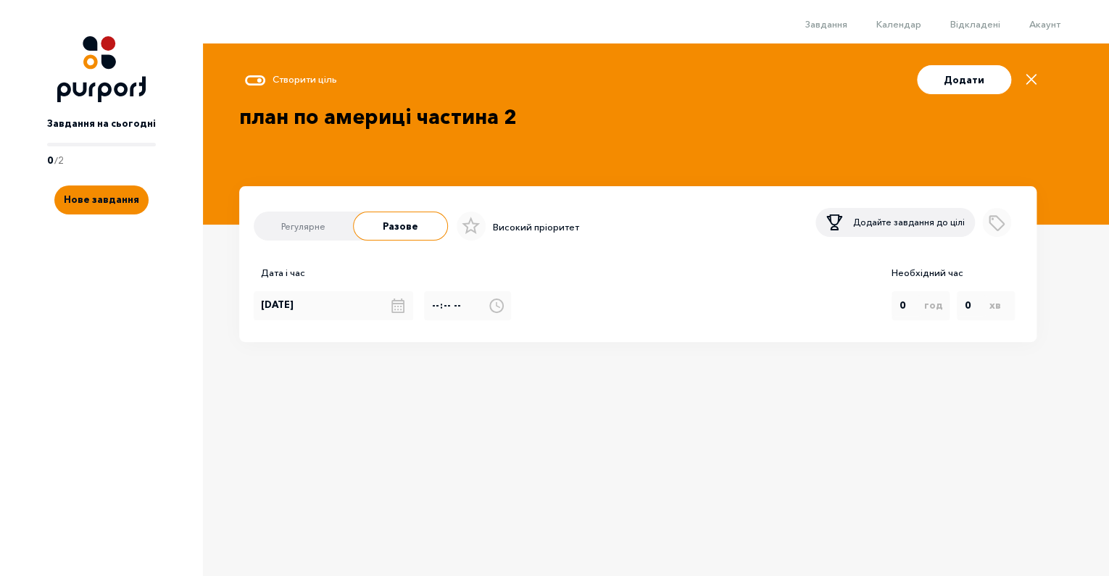
type textarea "план по америці частина 2"
click at [880, 229] on p "Додайте завдання до цілі" at bounding box center [909, 222] width 112 height 13
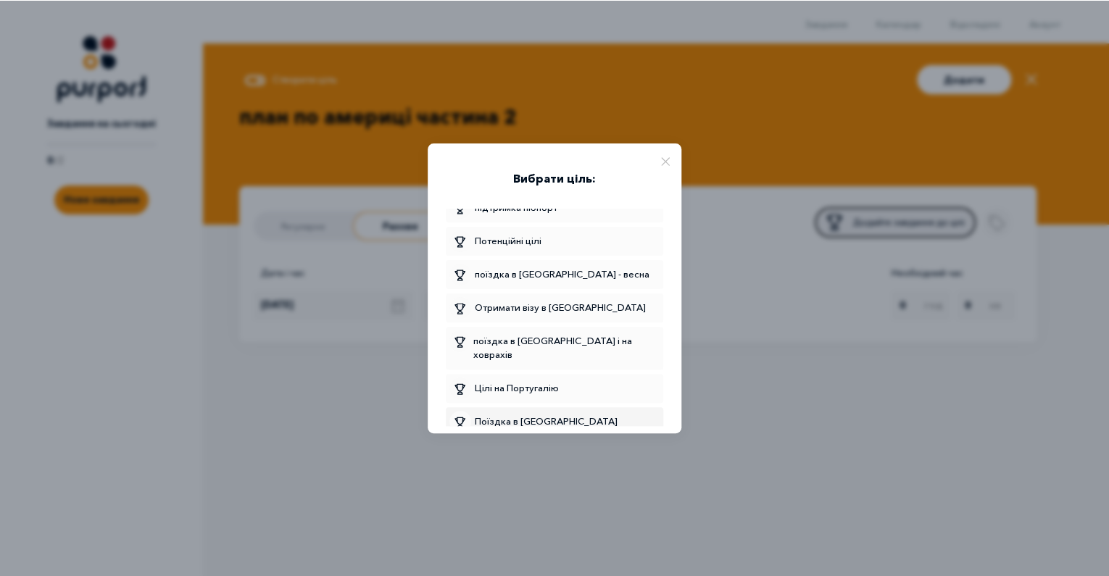
scroll to position [1047, 0]
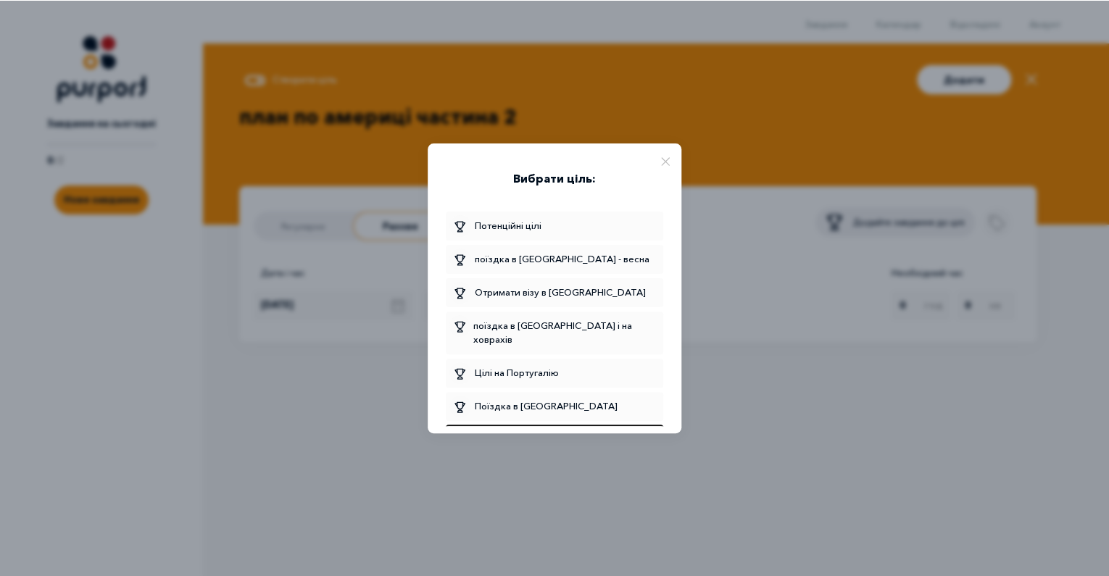
click at [521, 429] on span "[GEOGRAPHIC_DATA]" at bounding box center [555, 440] width 210 height 22
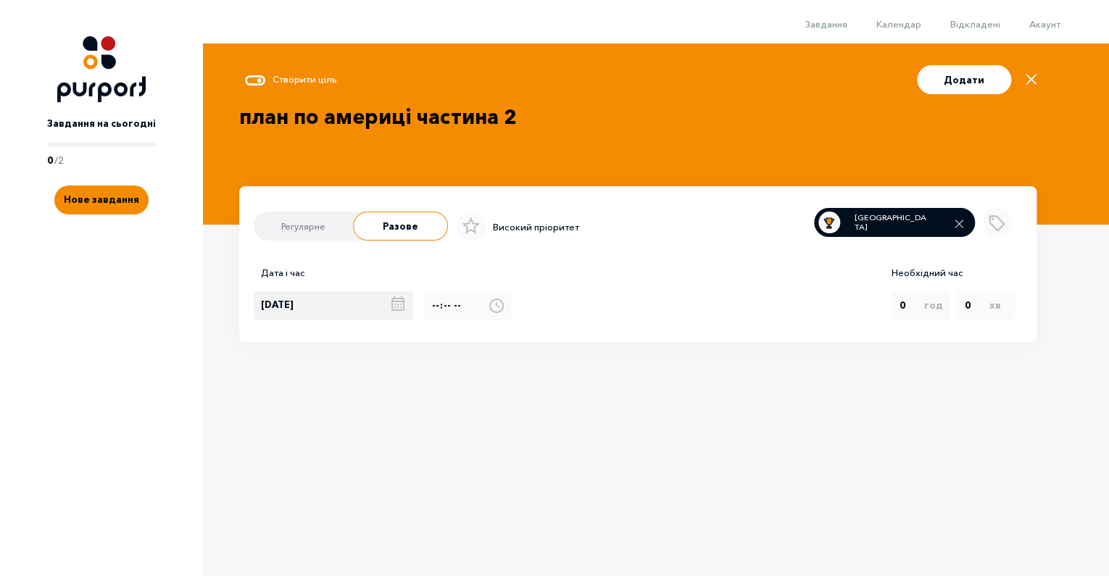
click at [321, 312] on input "[DATE]" at bounding box center [334, 306] width 160 height 29
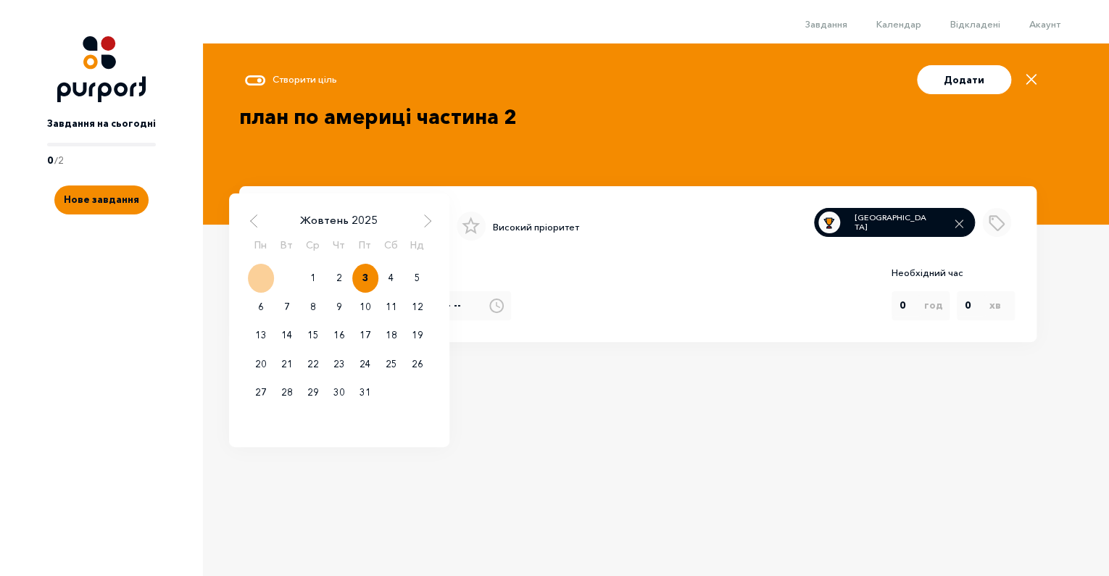
click at [372, 289] on div "3" at bounding box center [365, 278] width 26 height 29
type input "[DATE]"
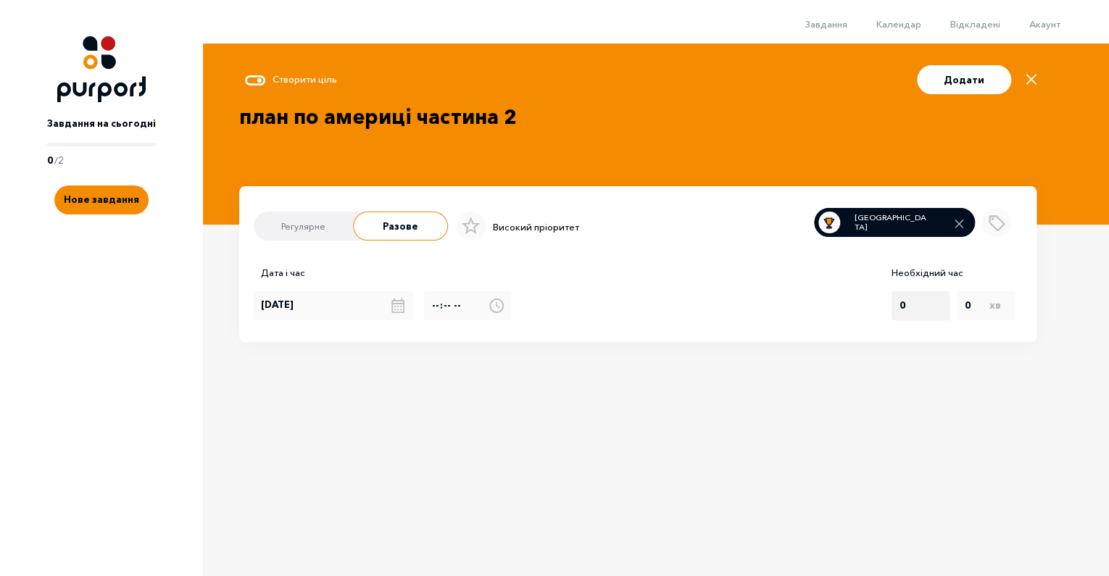
click at [914, 317] on select "0 1 2 3 4 5 6 7 8 9 10 11 12 13 14 15 16 17 18 19 20 21 22 23" at bounding box center [921, 306] width 58 height 22
select select "3"
click at [914, 334] on option "3" at bounding box center [906, 324] width 15 height 19
click at [977, 83] on button "Додати" at bounding box center [964, 79] width 94 height 29
type input "[DATE]"
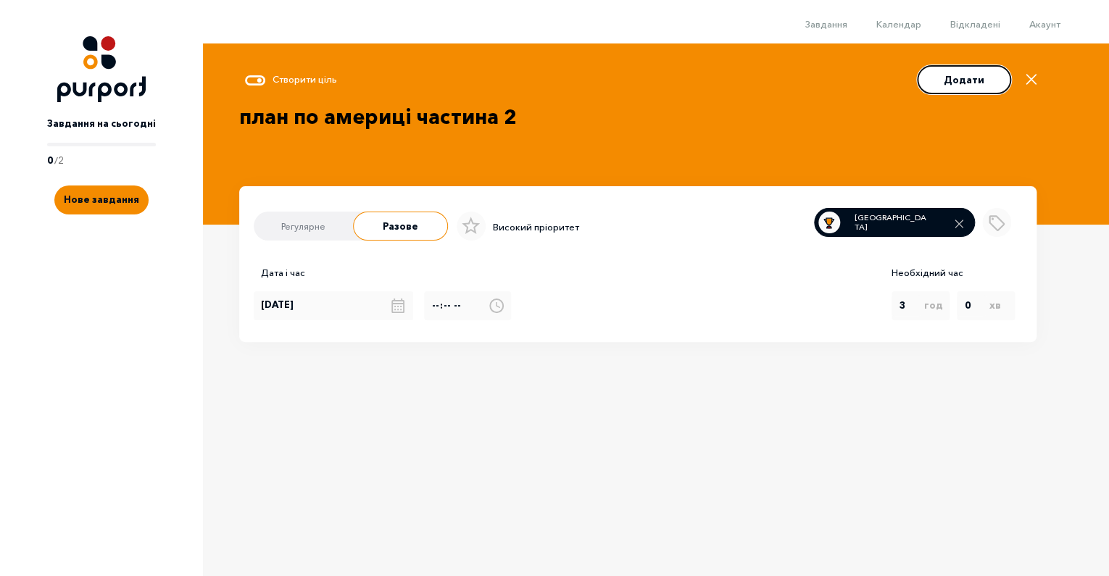
select select "0"
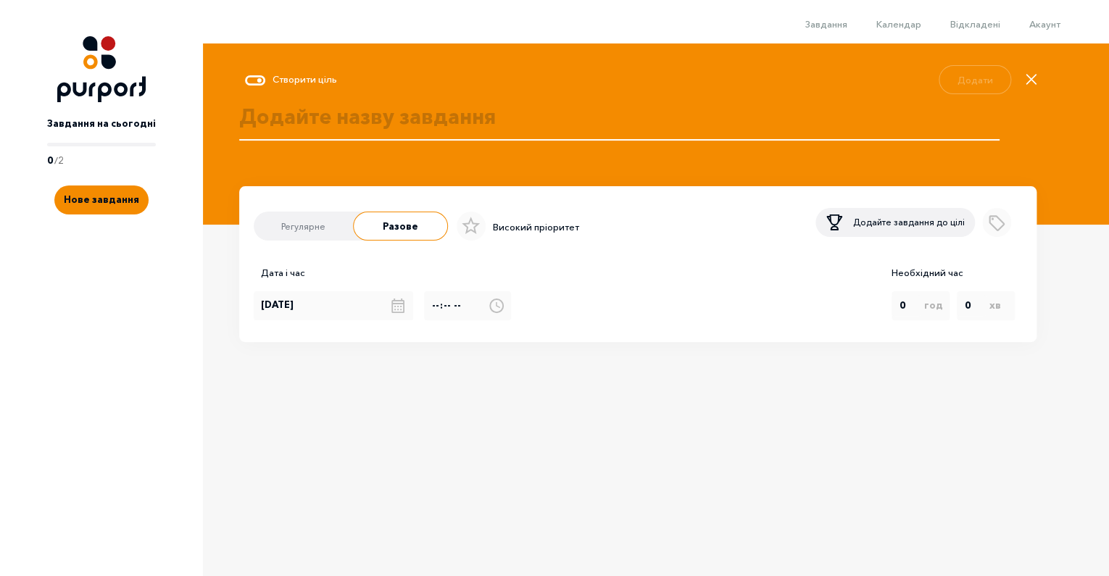
click at [369, 111] on textarea at bounding box center [619, 133] width 761 height 62
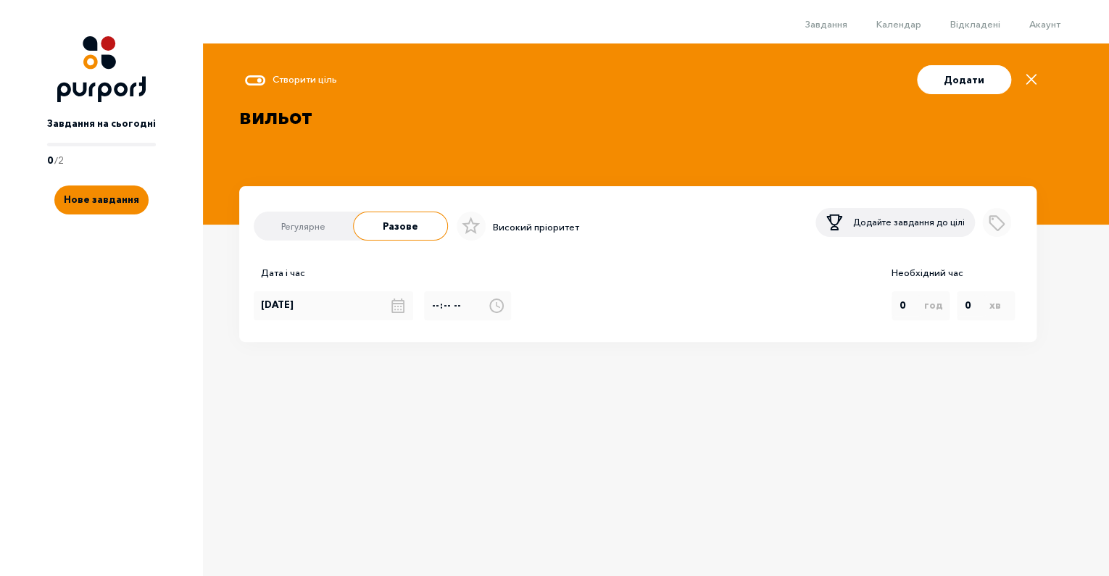
type textarea "вильот"
click at [865, 237] on button "Додайте завдання до цілі" at bounding box center [896, 222] width 160 height 29
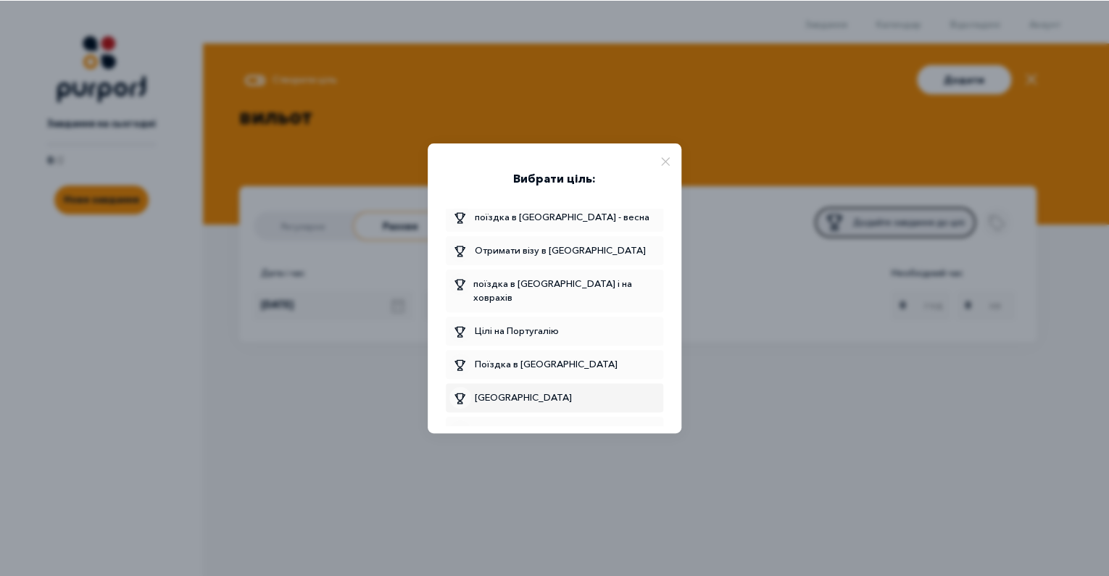
scroll to position [1107, 0]
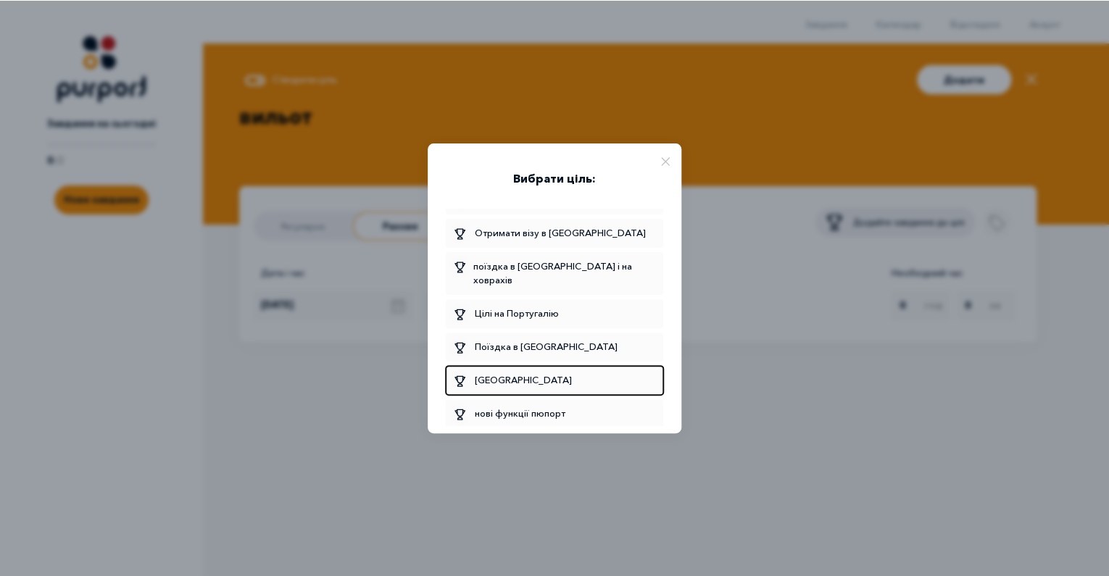
click at [512, 370] on span "[GEOGRAPHIC_DATA]" at bounding box center [555, 381] width 210 height 22
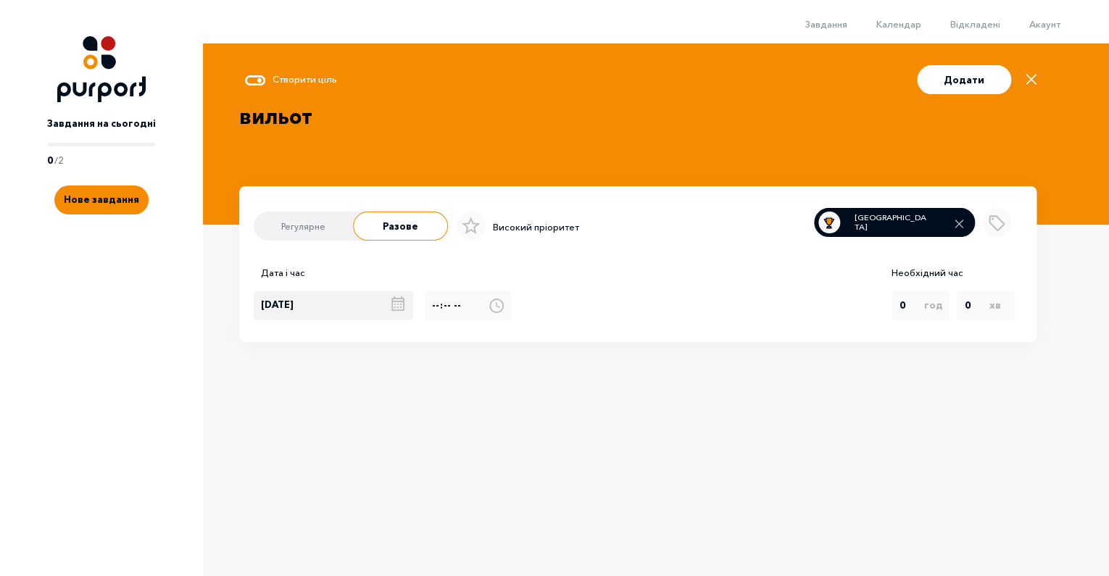
click at [345, 301] on input "[DATE]" at bounding box center [334, 306] width 160 height 29
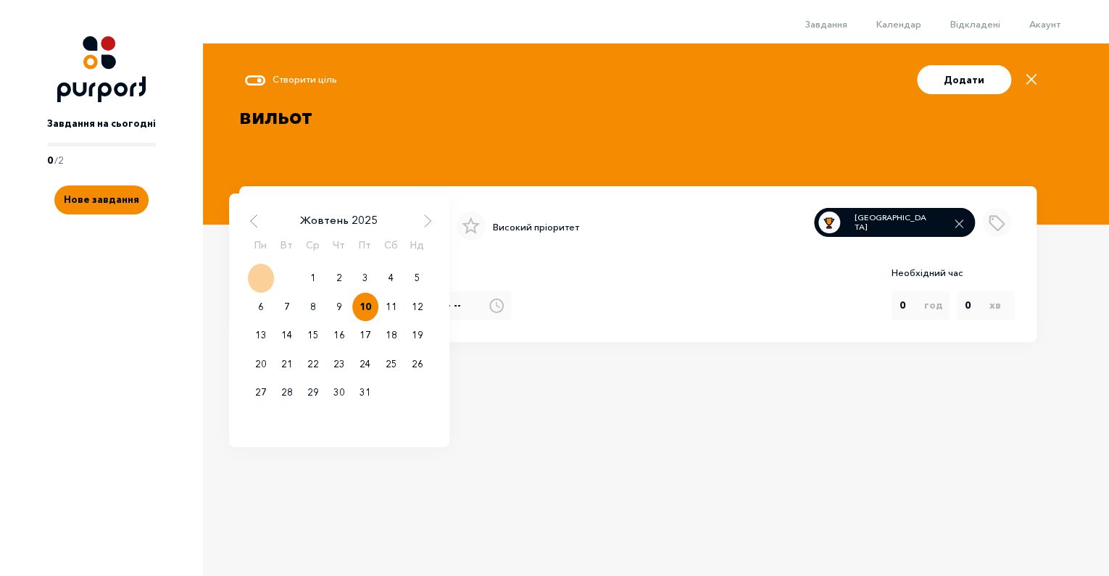
click at [366, 314] on div "10" at bounding box center [365, 307] width 26 height 29
type input "[DATE]"
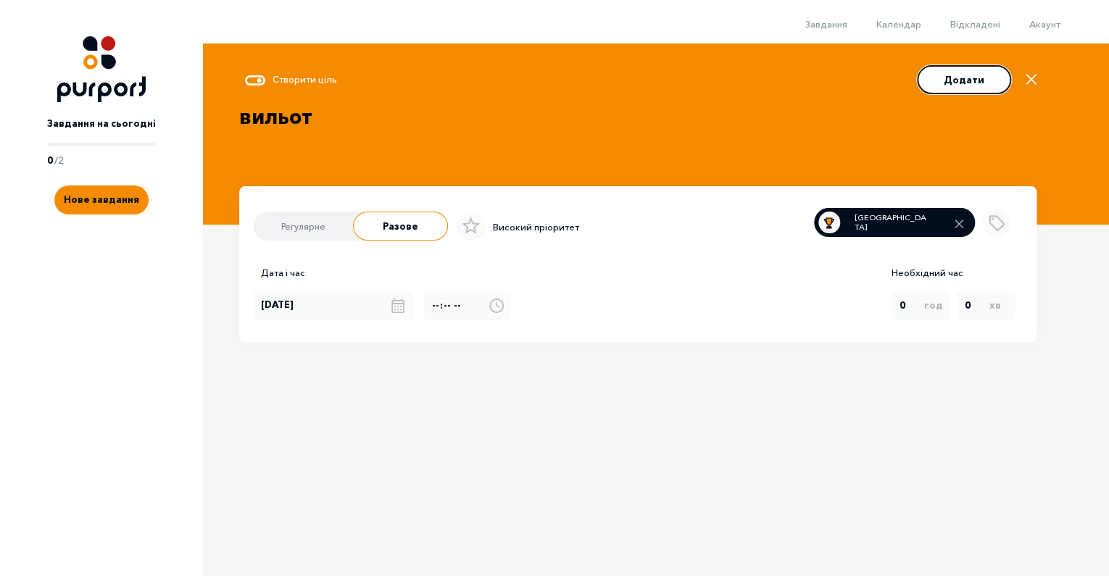
click at [996, 88] on button "Додати" at bounding box center [964, 79] width 94 height 29
type input "[DATE]"
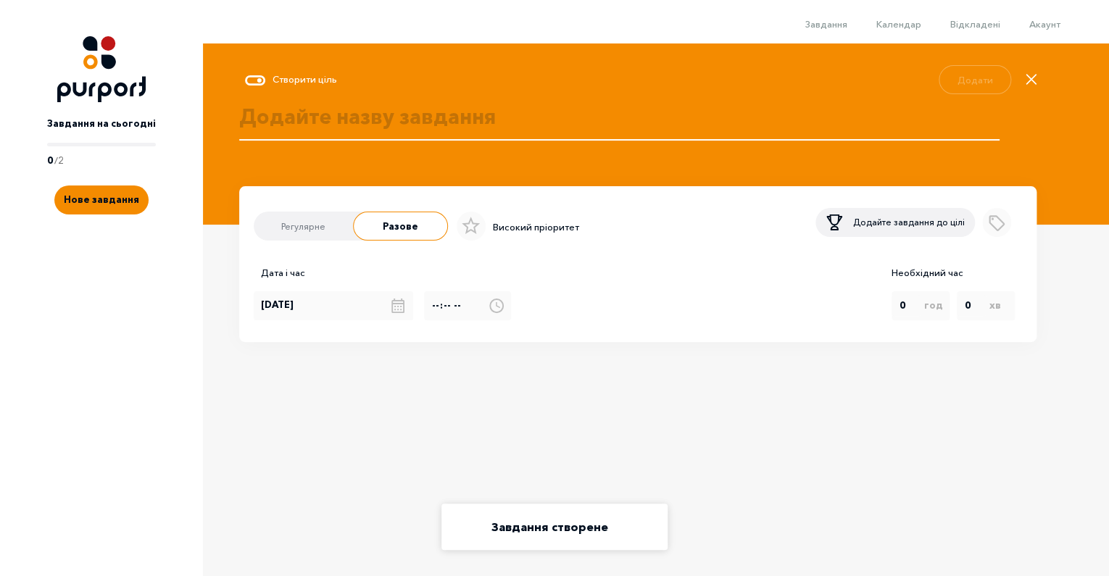
click at [357, 149] on textarea at bounding box center [619, 133] width 761 height 62
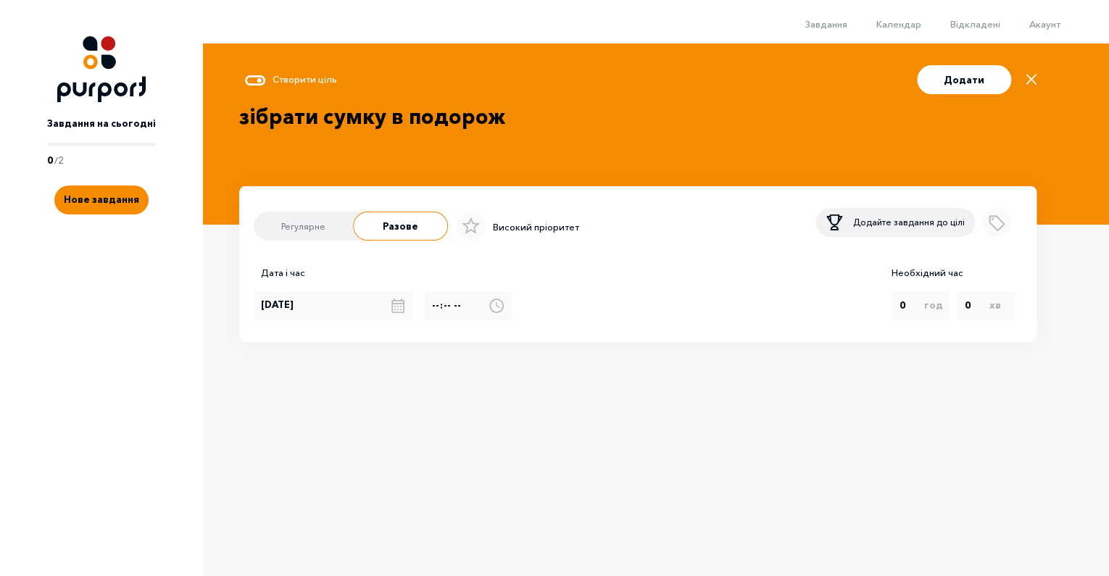
type textarea "зібрати сумку в подорож"
click at [927, 229] on p "Додайте завдання до цілі" at bounding box center [909, 222] width 112 height 13
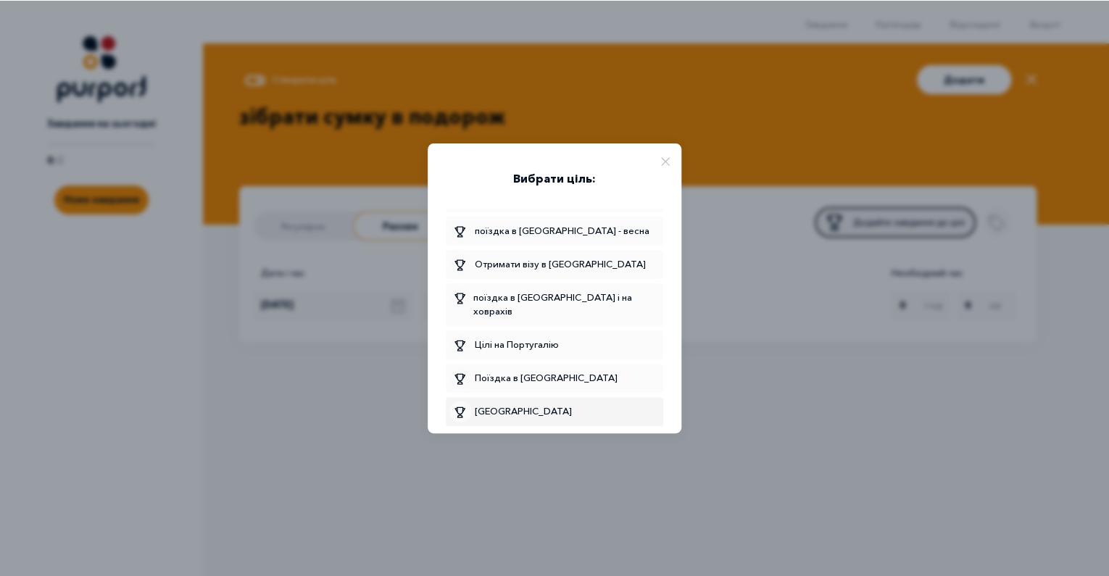
scroll to position [1077, 0]
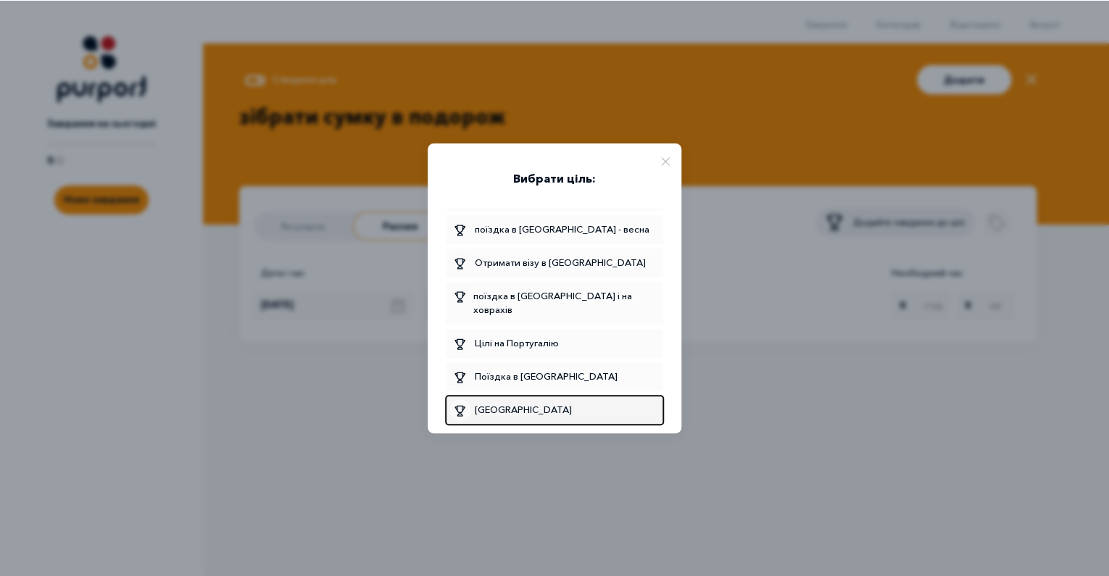
click at [529, 400] on span "[GEOGRAPHIC_DATA]" at bounding box center [555, 411] width 210 height 22
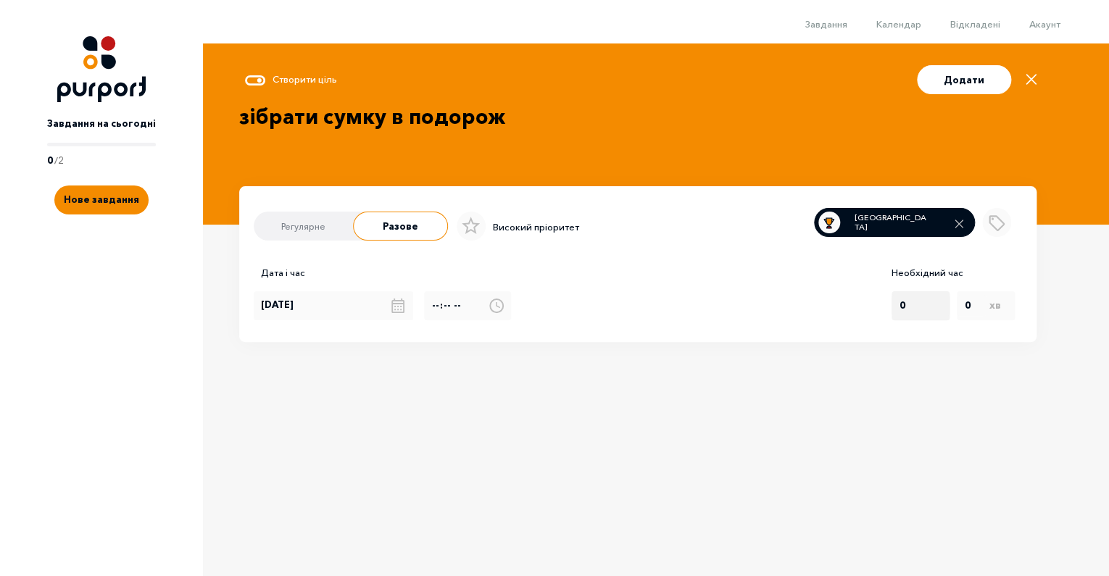
click at [922, 317] on select "0 1 2 3 4 5 6 7 8 9 10 11 12 13 14 15 16 17 18 19 20 21 22 23" at bounding box center [921, 306] width 58 height 22
select select "2"
click at [914, 315] on option "2" at bounding box center [906, 306] width 15 height 19
click at [312, 311] on input "[DATE]" at bounding box center [334, 306] width 160 height 29
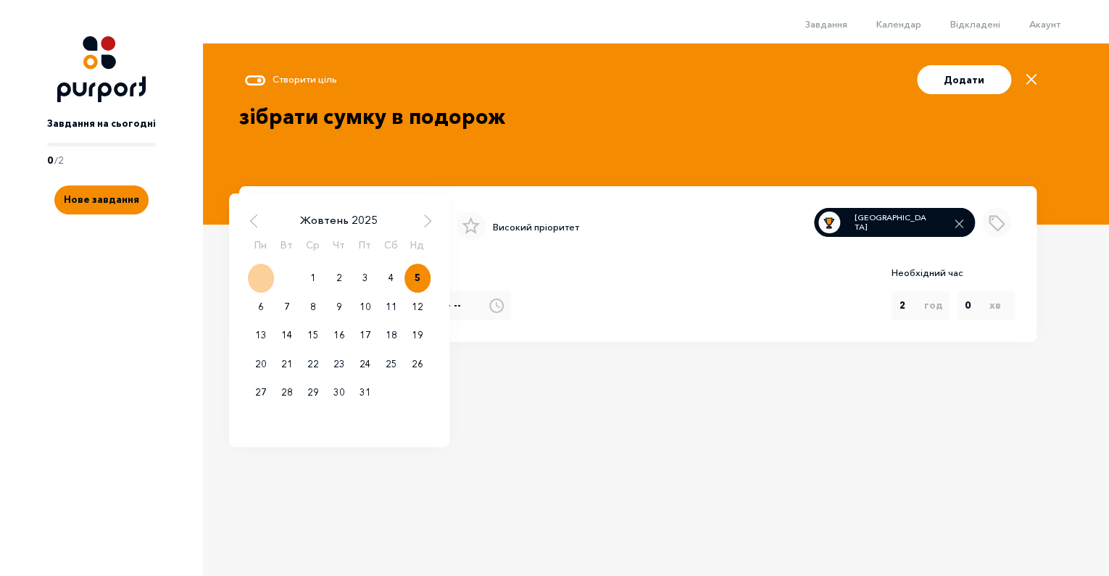
click at [414, 289] on div "5" at bounding box center [418, 278] width 26 height 29
type input "[DATE]"
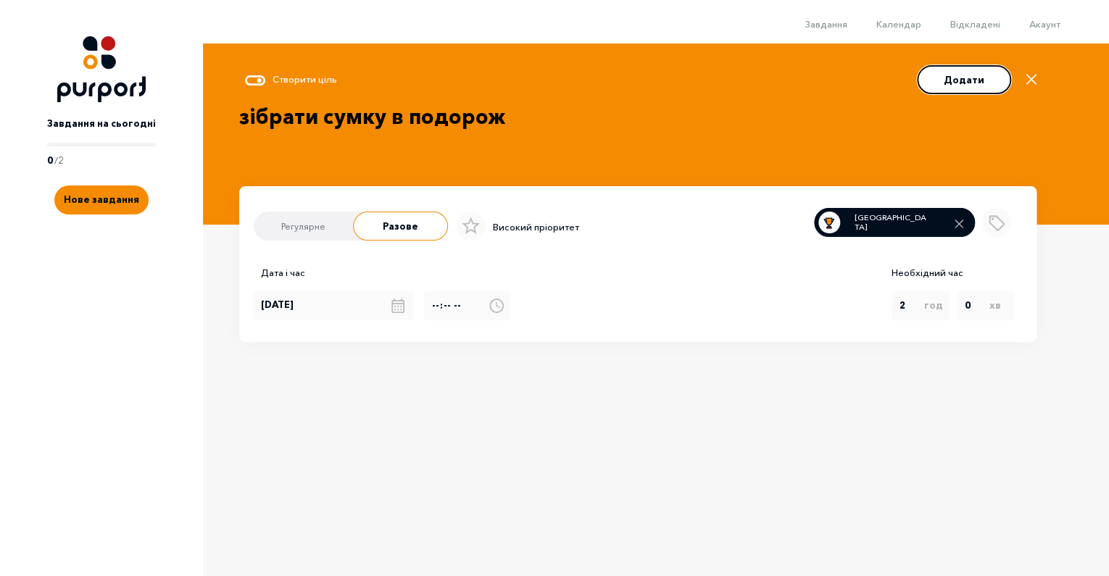
click at [961, 87] on button "Додати" at bounding box center [964, 79] width 94 height 29
type input "[DATE]"
select select "0"
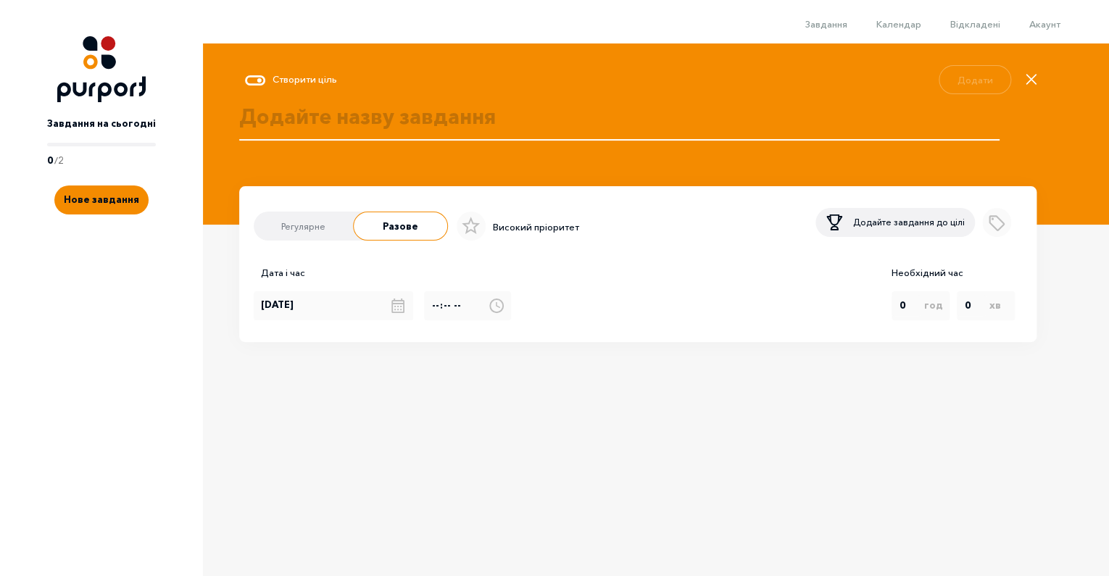
click at [463, 120] on textarea at bounding box center [619, 133] width 761 height 62
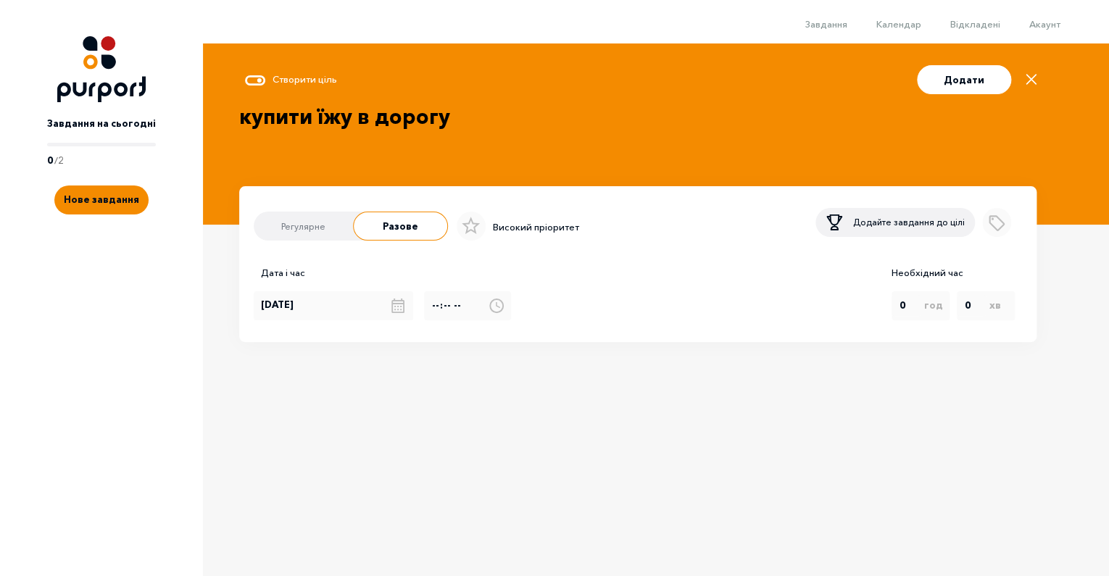
type textarea "купити їжу в дорогу"
click at [897, 229] on p "Додайте завдання до цілі" at bounding box center [909, 222] width 112 height 13
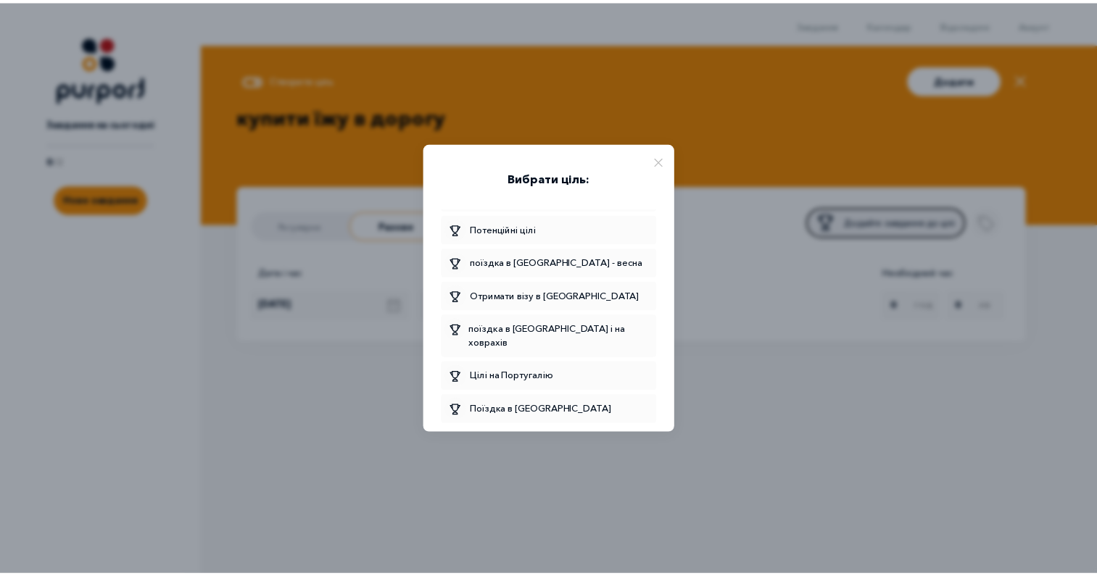
scroll to position [1062, 0]
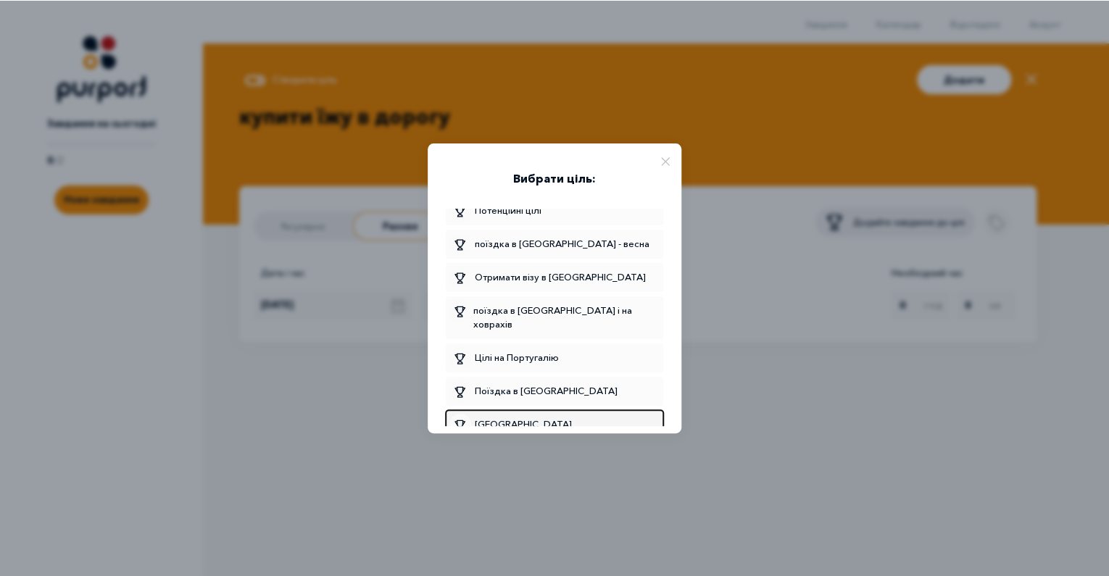
click at [514, 414] on span "[GEOGRAPHIC_DATA]" at bounding box center [555, 425] width 210 height 22
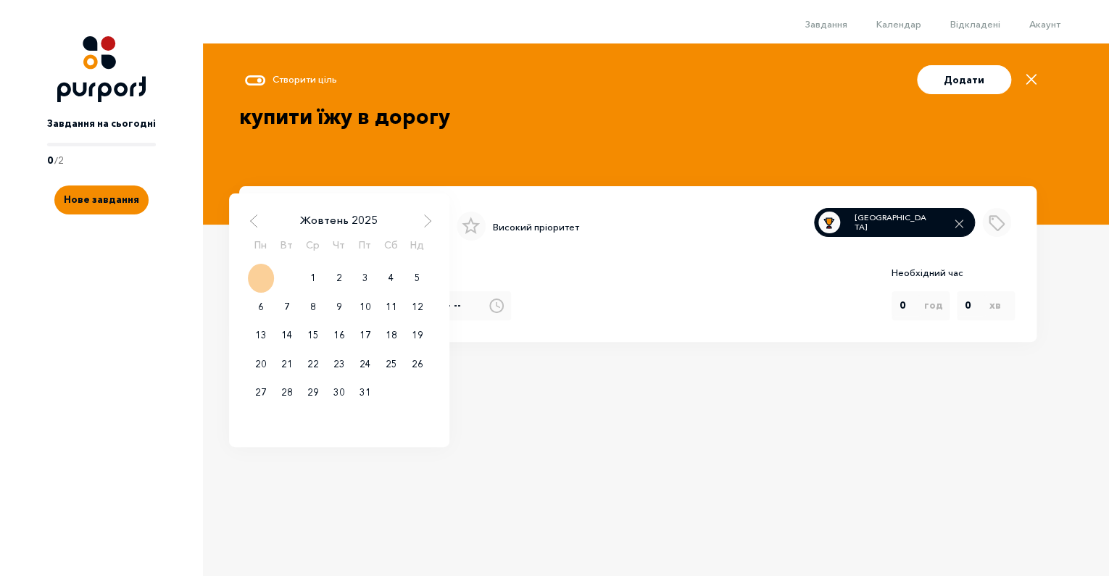
click at [324, 320] on input "[DATE]" at bounding box center [334, 306] width 160 height 29
click at [305, 322] on div "8" at bounding box center [313, 307] width 26 height 29
type input "[DATE]"
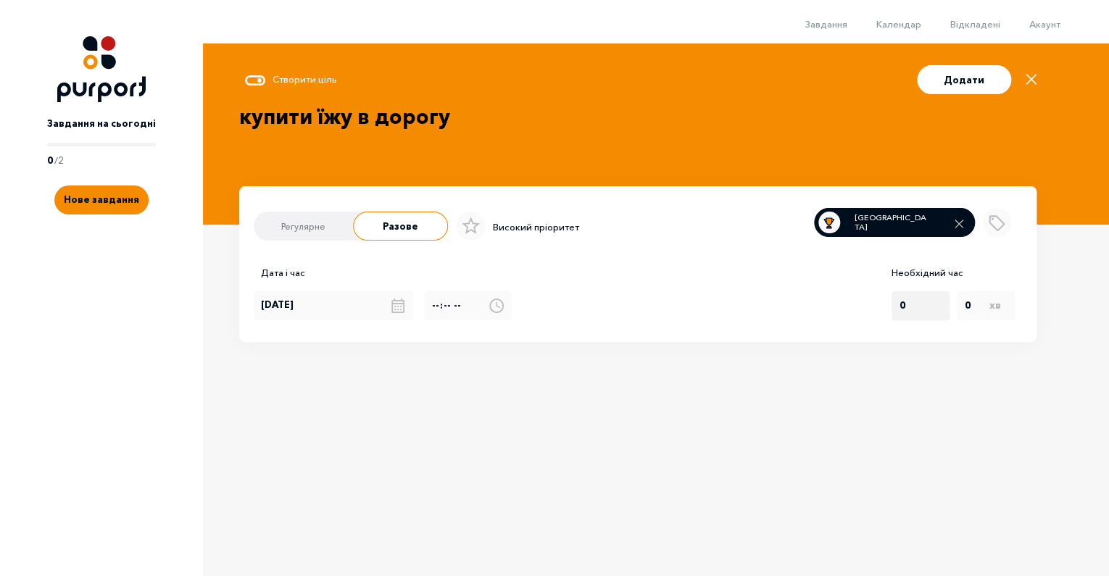
click at [901, 312] on select "0 1 2 3 4 5 6 7 8 9 10 11 12 13 14 15 16 17 18 19 20 21 22 23" at bounding box center [921, 306] width 58 height 22
select select "2"
click at [904, 315] on option "2" at bounding box center [906, 306] width 15 height 19
click at [972, 79] on button "Додати" at bounding box center [964, 79] width 94 height 29
type input "[DATE]"
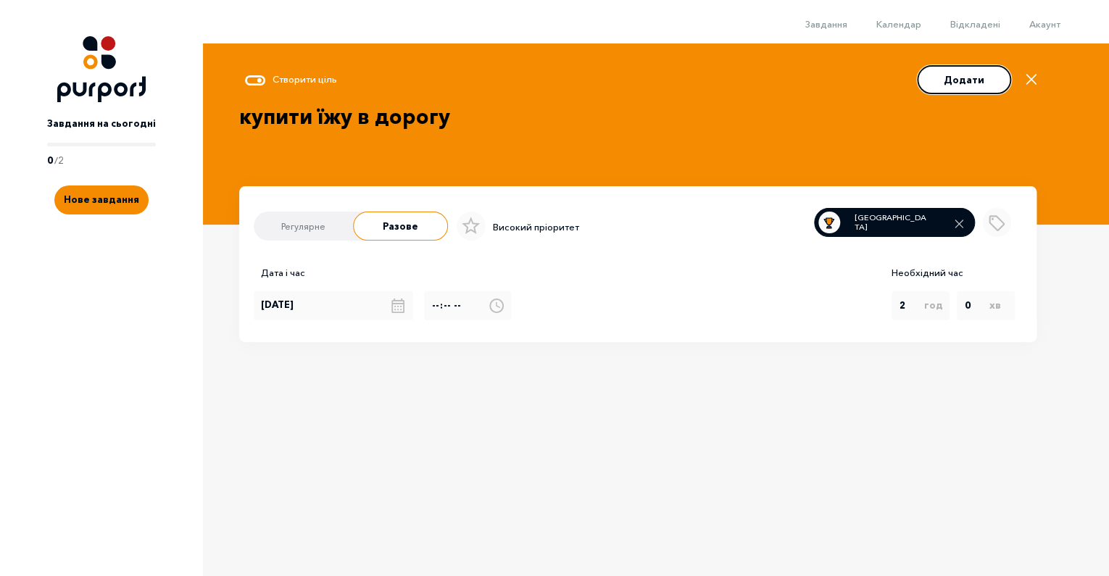
select select "0"
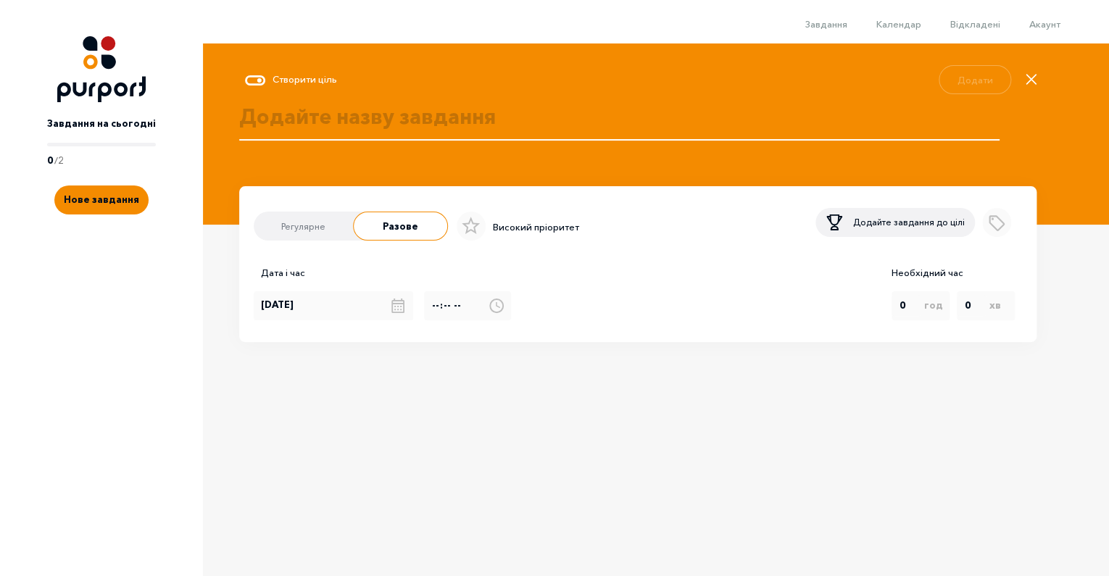
click at [395, 123] on textarea at bounding box center [619, 133] width 761 height 62
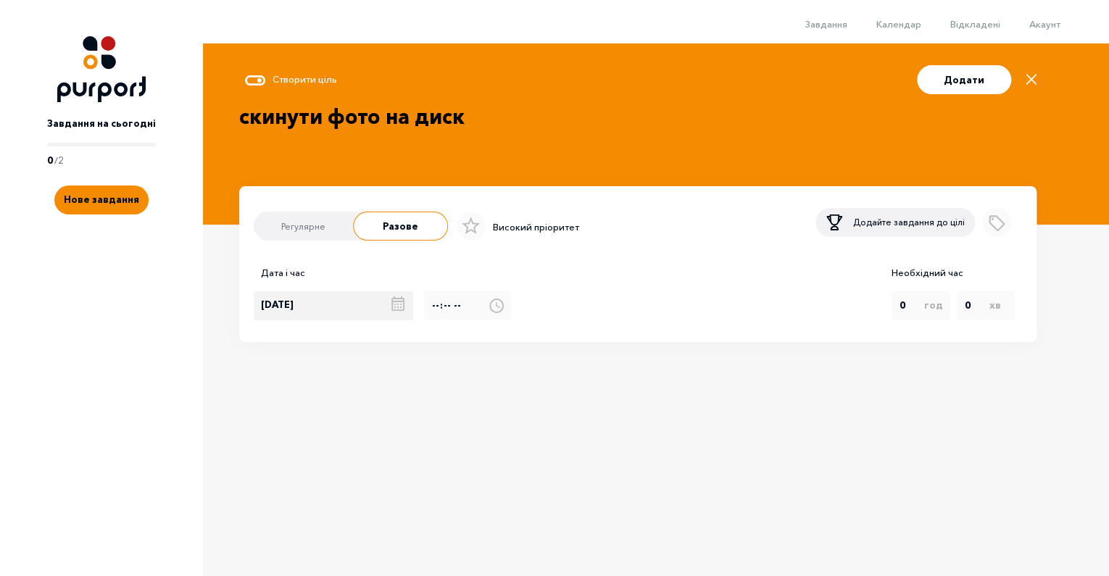
type textarea "скинути фото на диск"
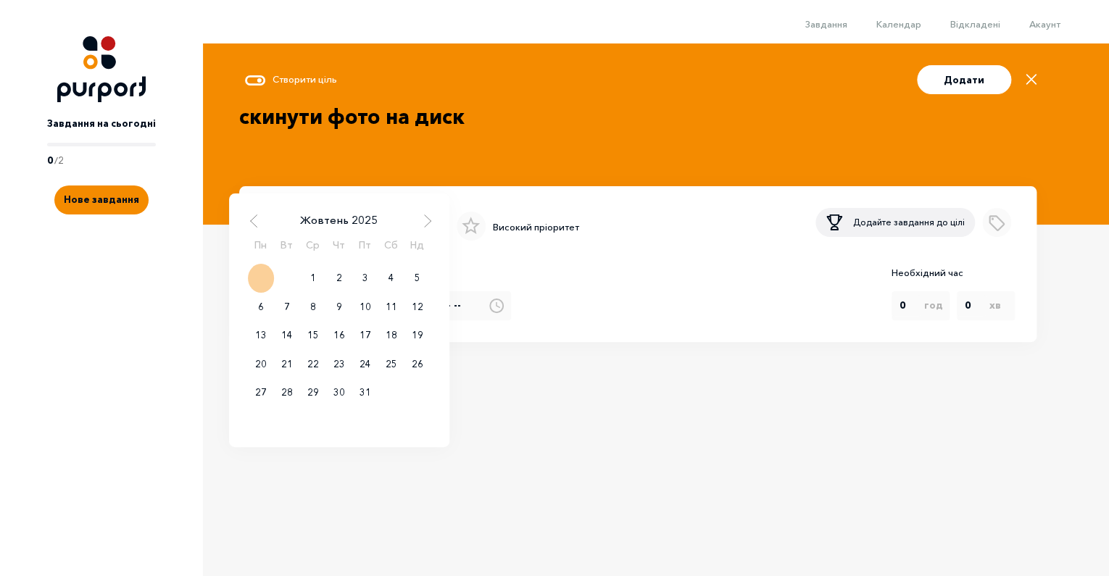
click at [310, 321] on input "[DATE]" at bounding box center [334, 306] width 160 height 29
drag, startPoint x: 383, startPoint y: 292, endPoint x: 413, endPoint y: 286, distance: 30.4
click at [383, 292] on div "4" at bounding box center [392, 278] width 26 height 29
type input "04.10.2025"
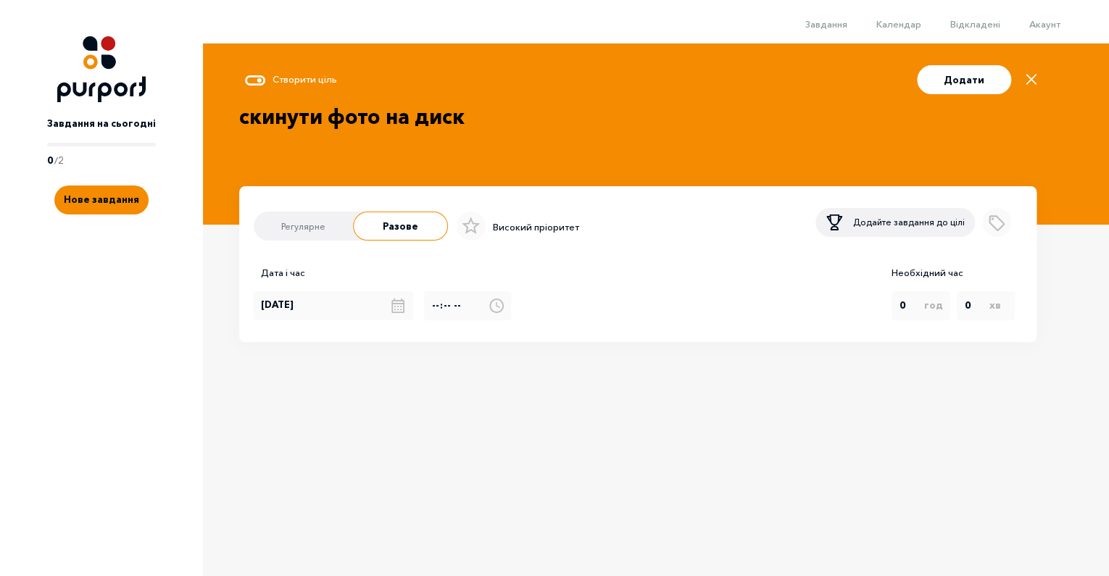
click at [583, 138] on textarea "скинути фото на диск" at bounding box center [619, 133] width 761 height 62
type textarea "скинути фото на диск і очистити телефон"
click at [964, 81] on button "Додати" at bounding box center [964, 79] width 94 height 29
type input "[DATE]"
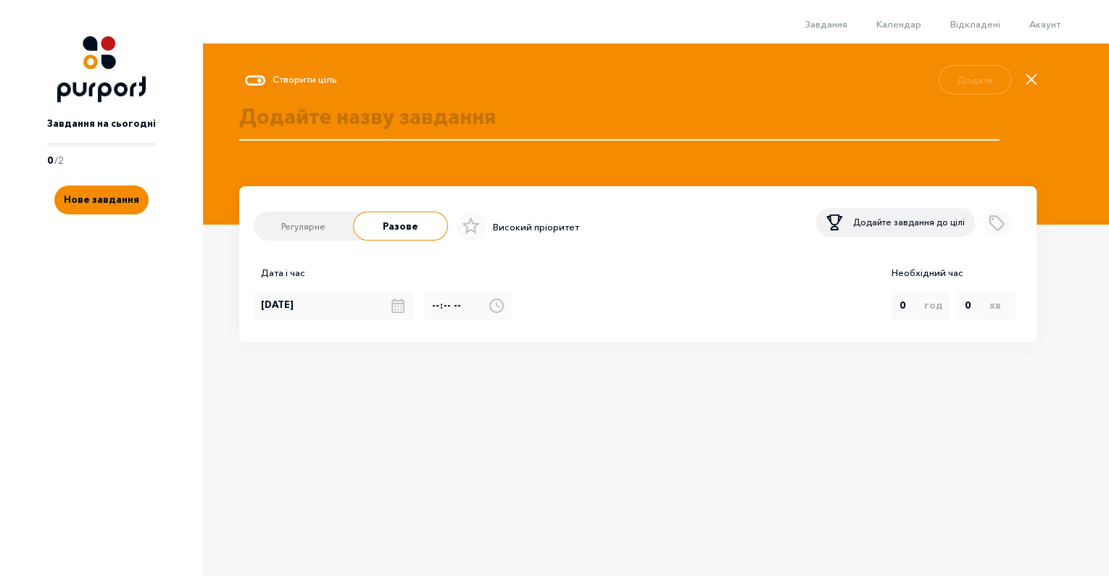
click at [339, 121] on textarea at bounding box center [619, 133] width 761 height 62
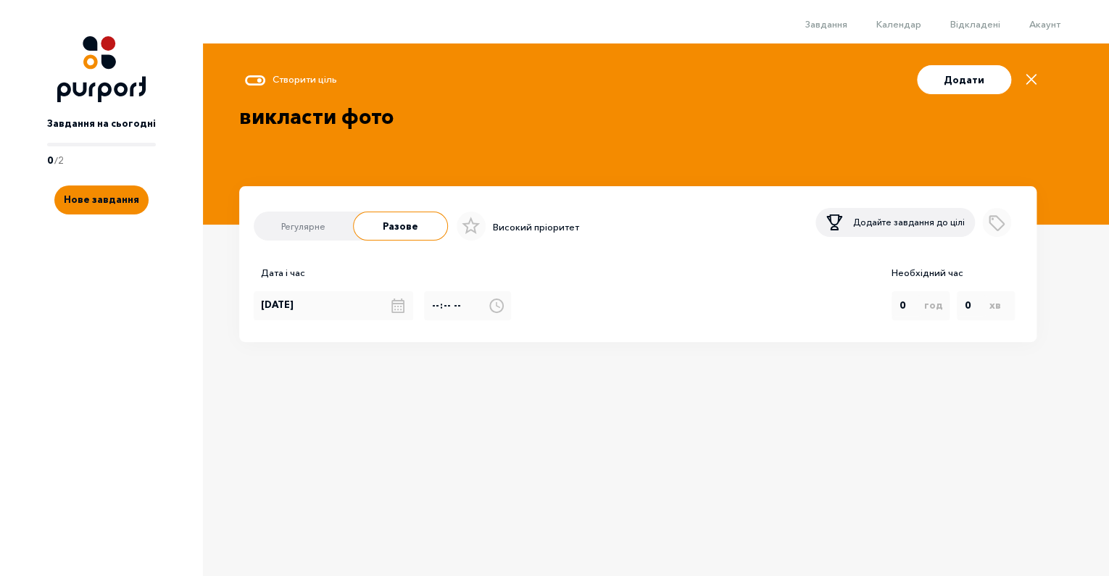
type textarea "викласти фото"
click at [970, 81] on button "Додати" at bounding box center [964, 79] width 94 height 29
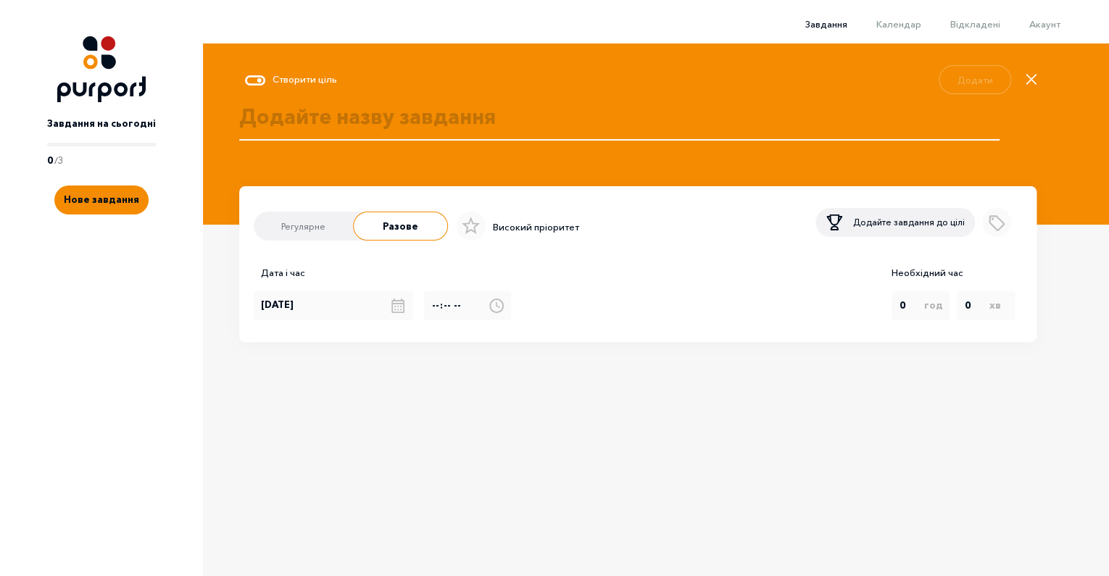
click at [819, 26] on span "Завдання" at bounding box center [827, 24] width 42 height 12
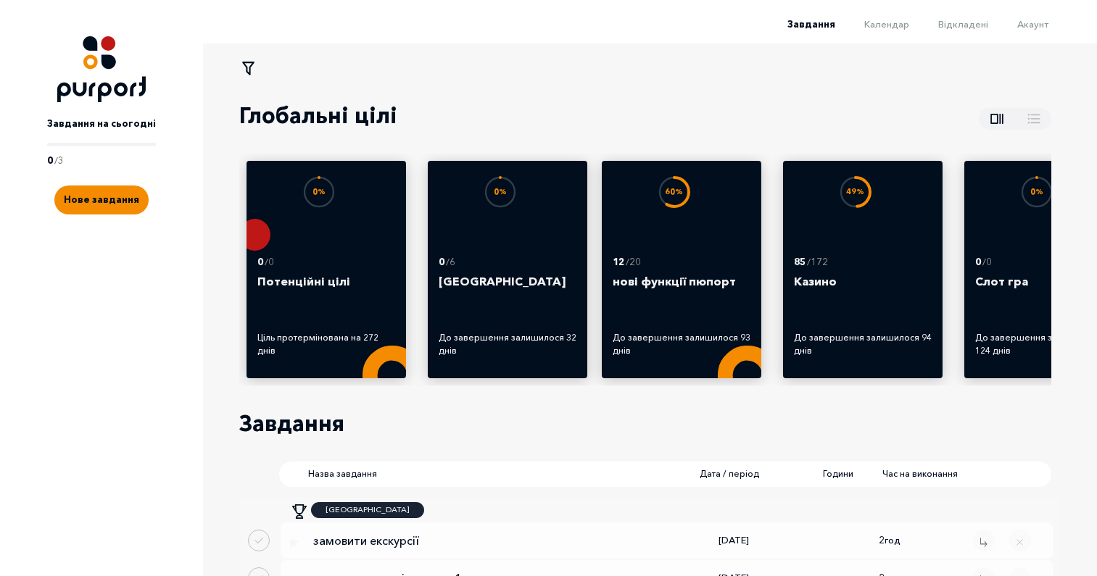
click at [113, 160] on span "0 / 3" at bounding box center [101, 161] width 109 height 15
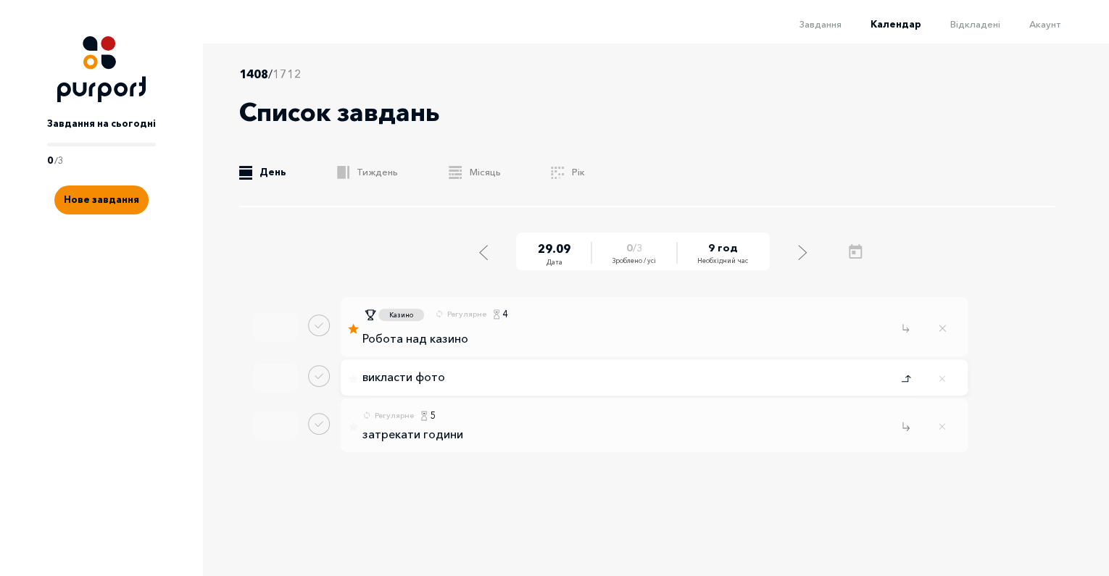
click at [914, 381] on button "Close popup" at bounding box center [907, 378] width 22 height 22
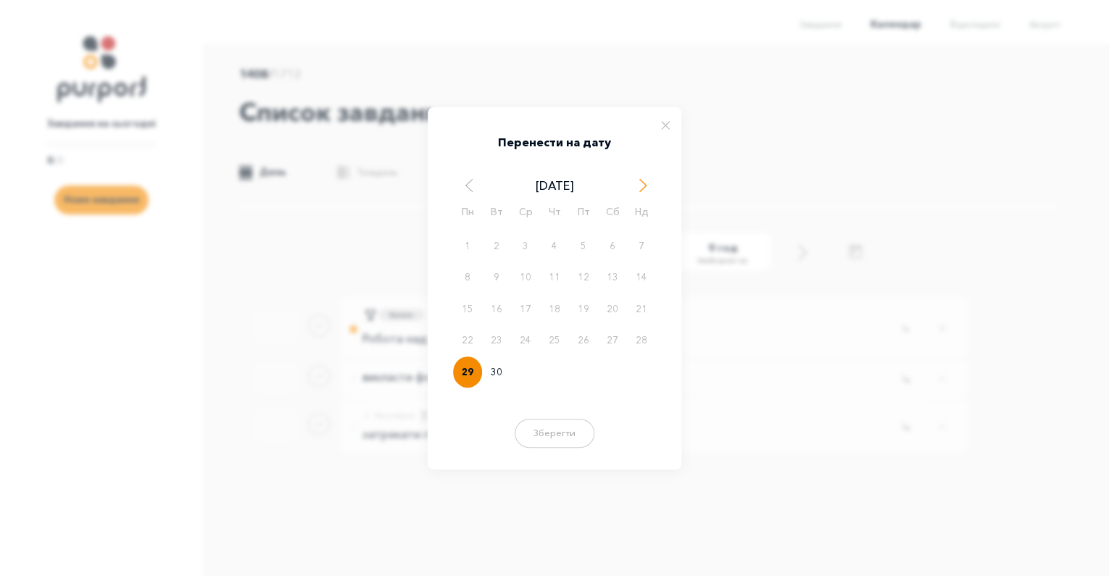
click at [647, 183] on span "Next Month" at bounding box center [643, 185] width 15 height 15
click at [620, 247] on div "4" at bounding box center [612, 247] width 29 height 32
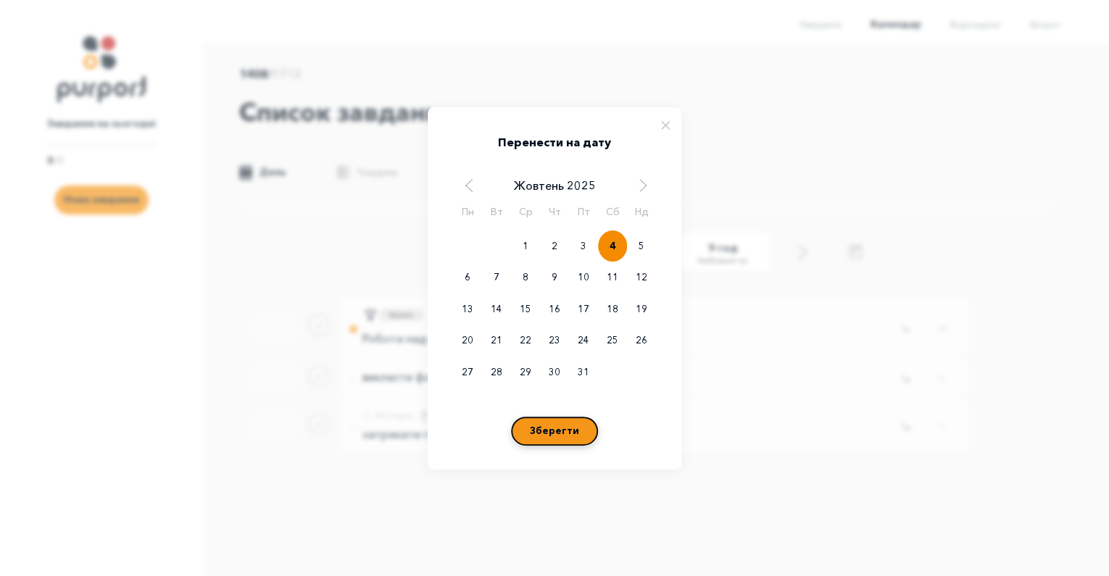
click at [571, 425] on button "Зберегти" at bounding box center [554, 431] width 87 height 29
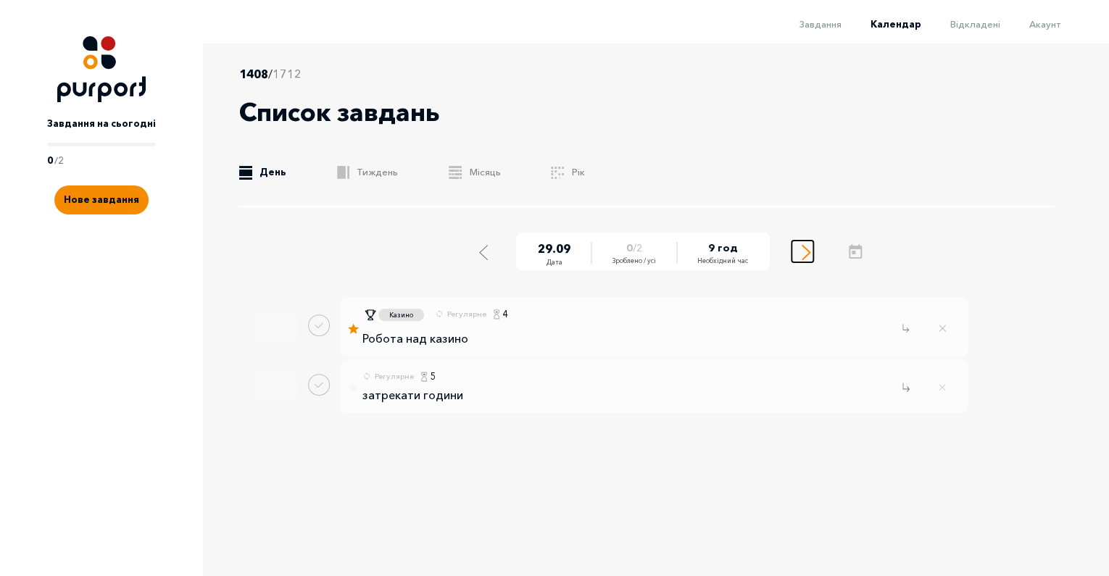
click at [800, 254] on div "Select next day" at bounding box center [806, 251] width 13 height 18
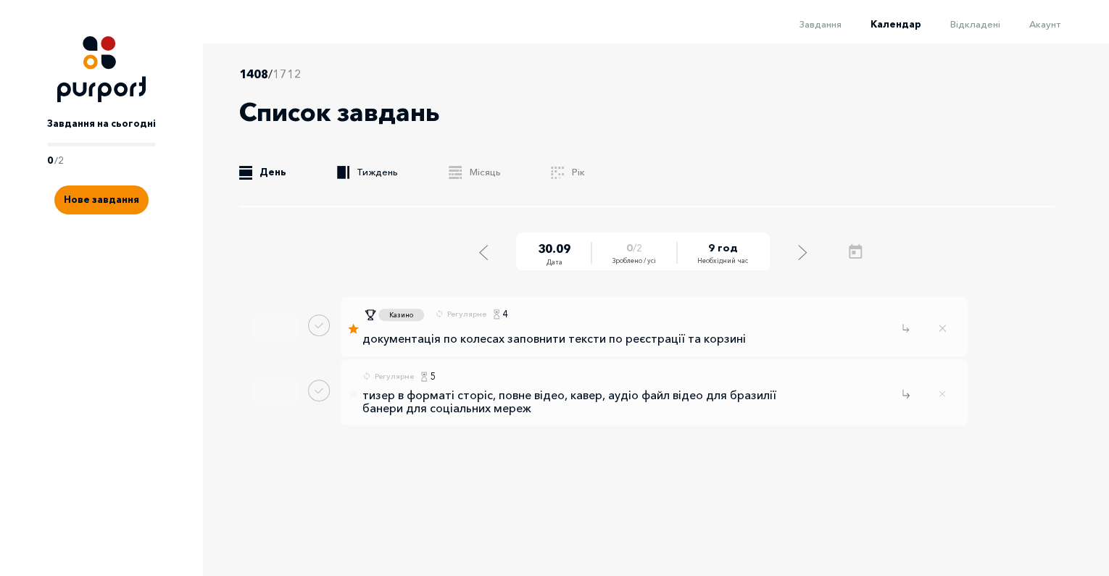
click at [378, 170] on link ".b{fill:#F48B00;} Тиждень" at bounding box center [367, 172] width 61 height 15
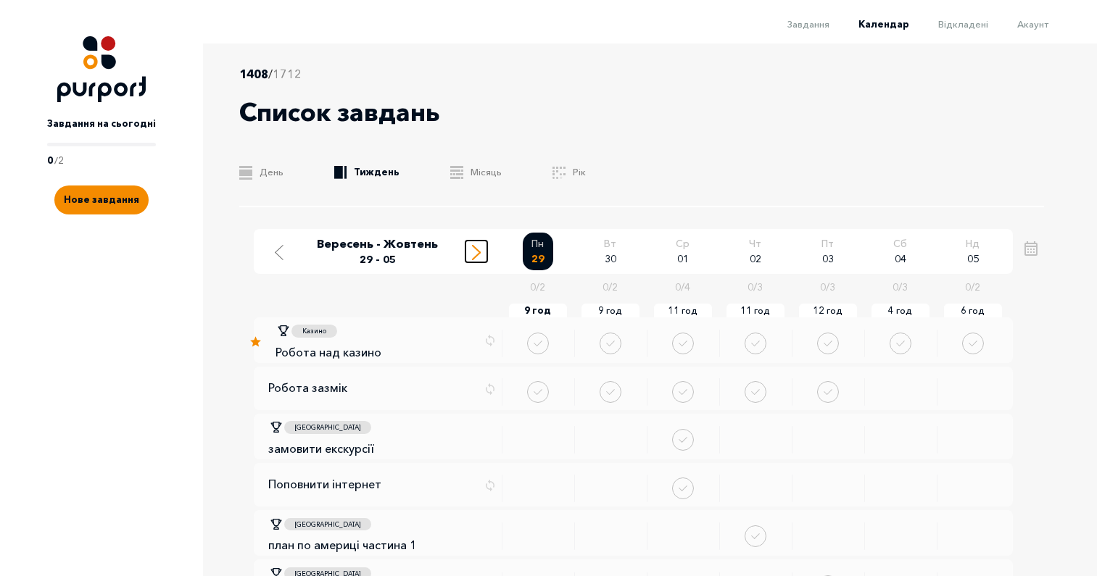
click at [479, 254] on line "Move to next week" at bounding box center [475, 255] width 7 height 7
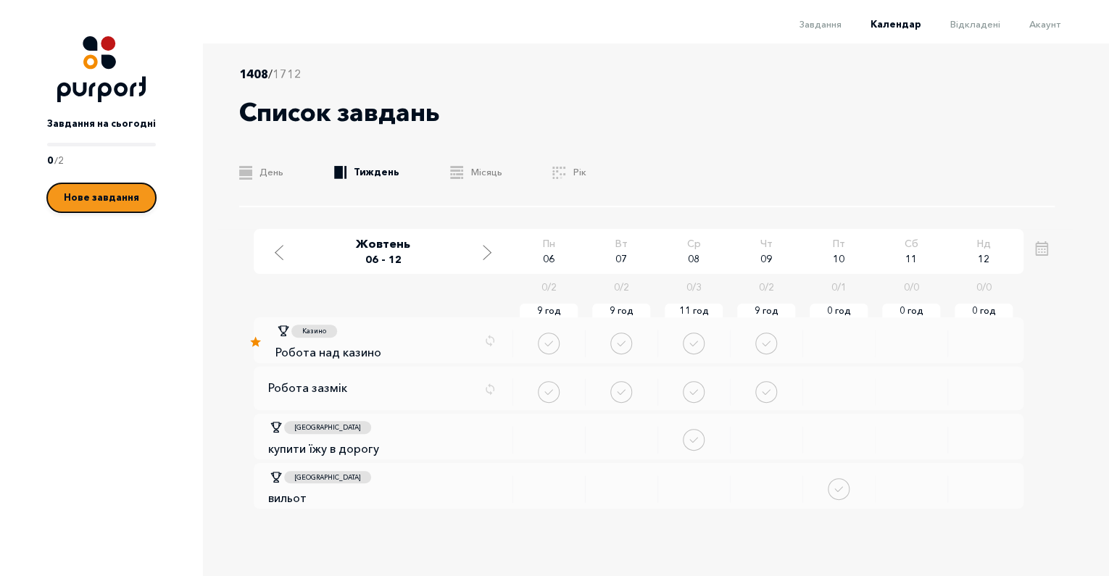
click at [110, 199] on span "Нове завдання" at bounding box center [101, 197] width 75 height 12
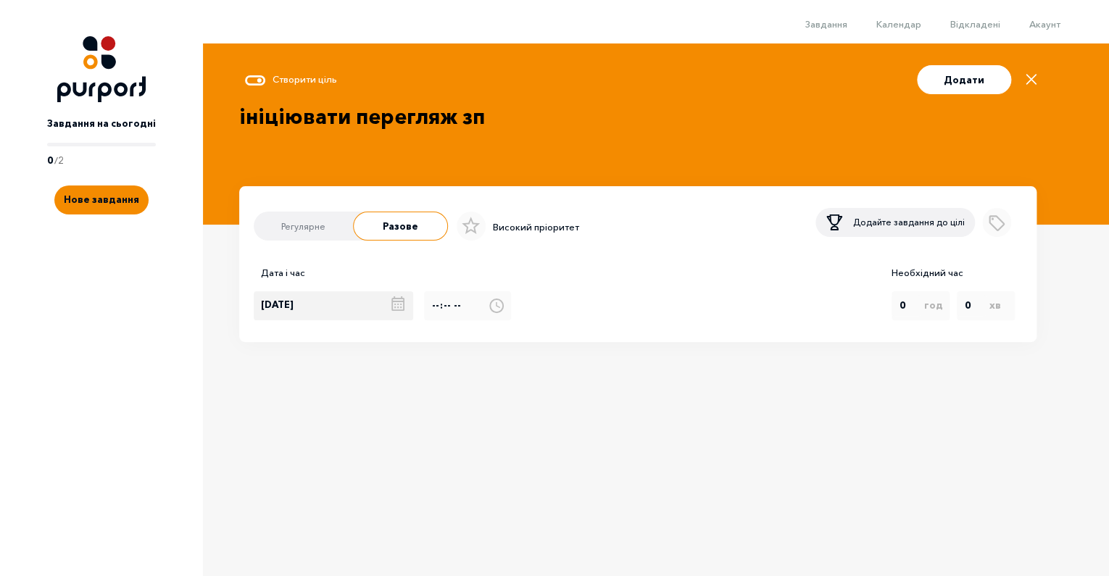
type textarea "ініціювати перегляж зп"
click at [328, 305] on input "[DATE]" at bounding box center [334, 306] width 160 height 29
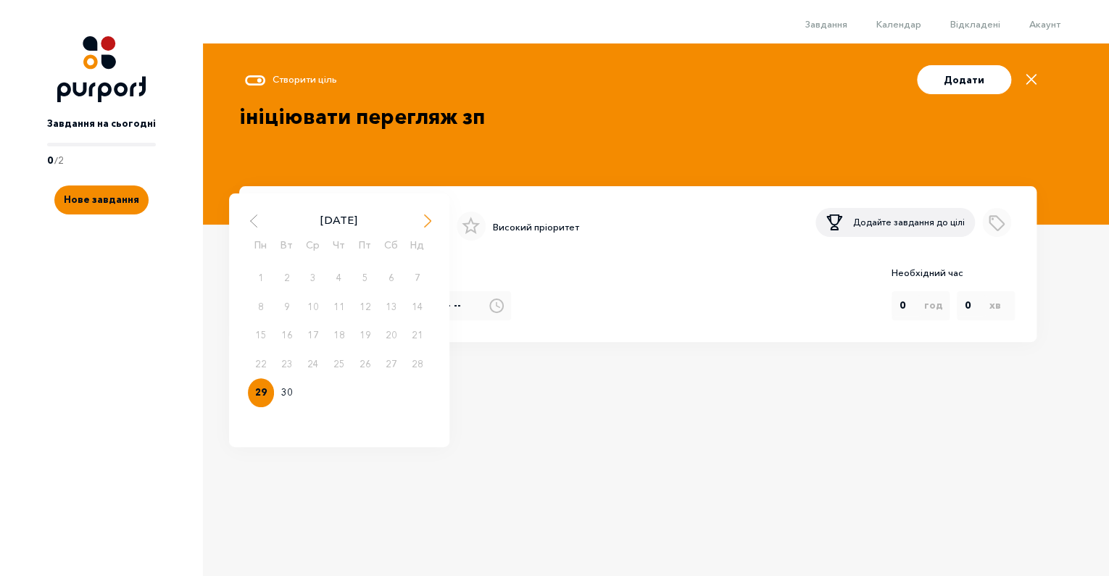
click at [421, 228] on span "Next Month" at bounding box center [428, 221] width 15 height 15
click at [265, 318] on div "6" at bounding box center [261, 307] width 26 height 29
type input "06.10.2025"
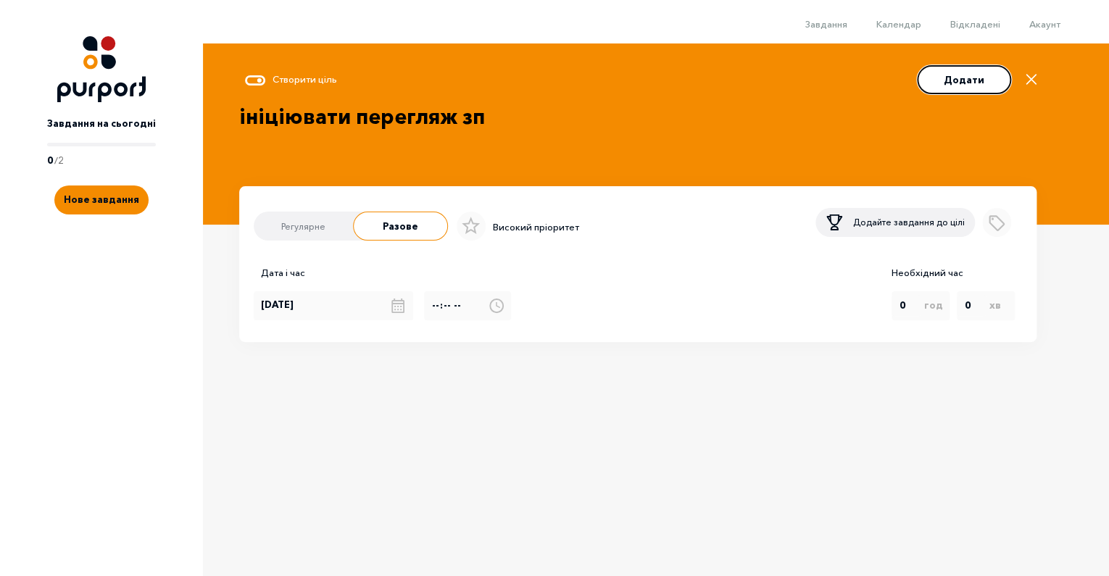
click at [958, 70] on button "Додати" at bounding box center [964, 79] width 94 height 29
type input "[DATE]"
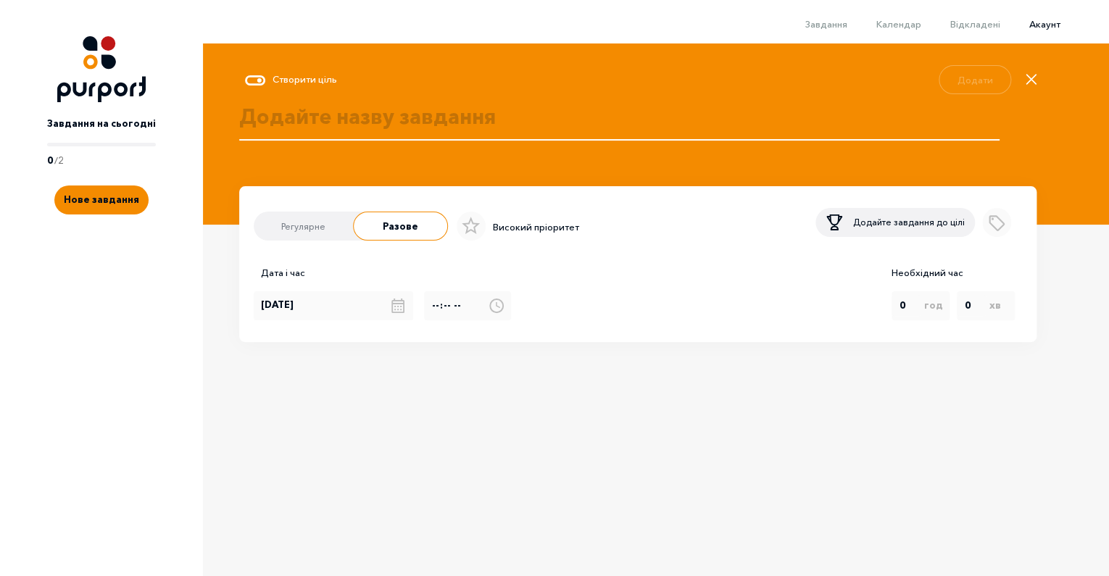
click at [1046, 23] on span "Акаунт" at bounding box center [1045, 24] width 31 height 12
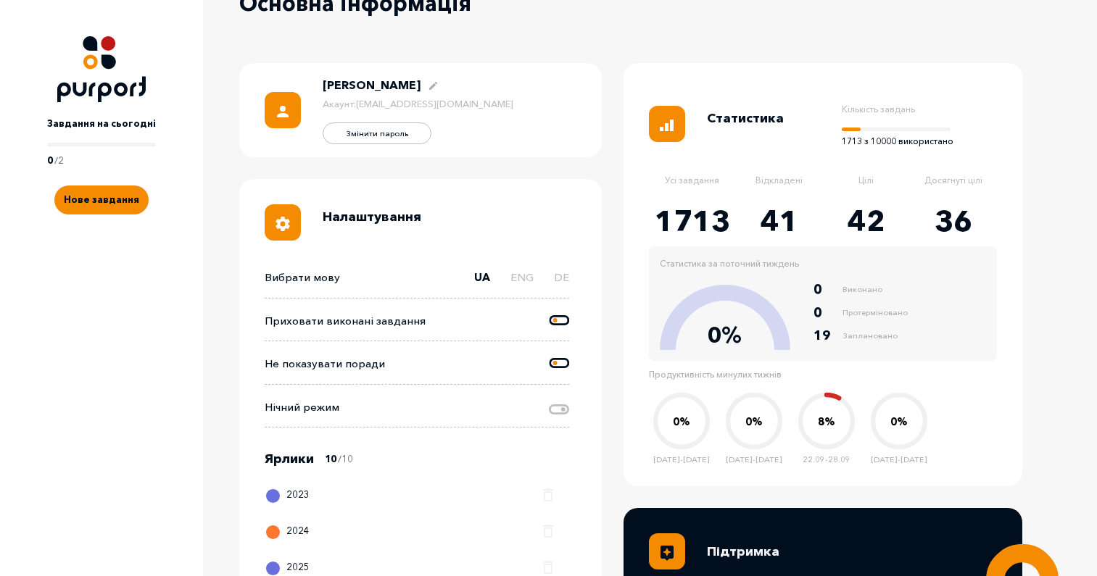
scroll to position [120, 0]
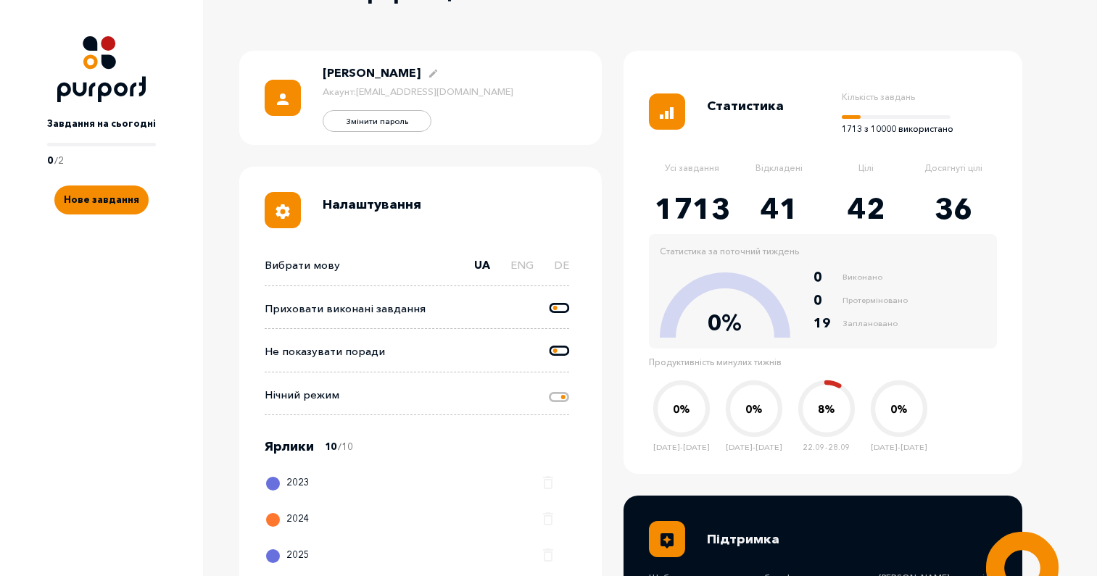
click at [550, 401] on div at bounding box center [559, 395] width 20 height 17
click at [550, 386] on input "Night Mode" at bounding box center [550, 386] width 0 height 0
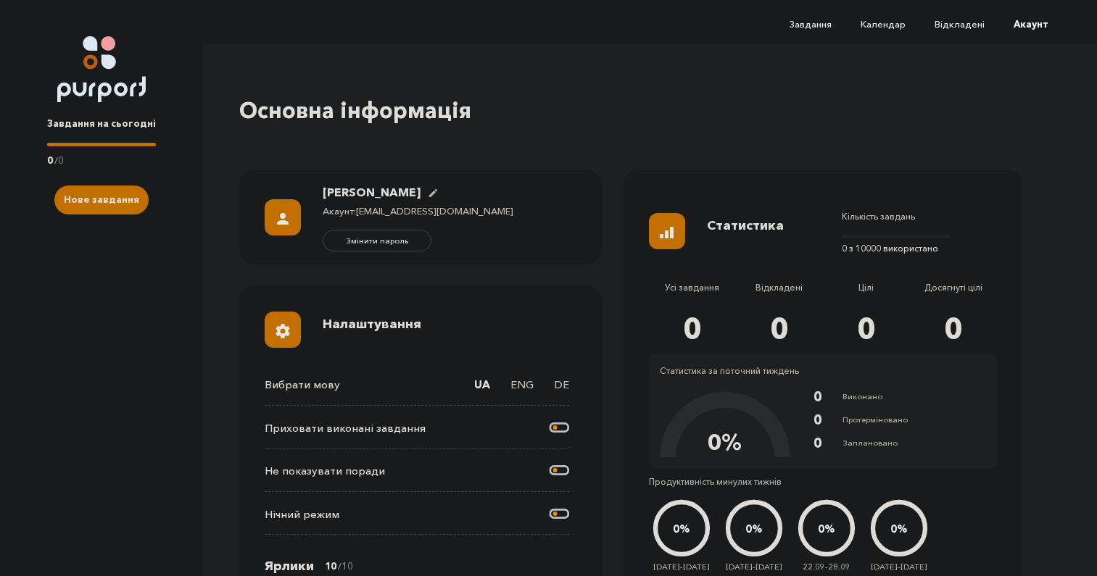
click at [830, 22] on span "Завдання" at bounding box center [811, 24] width 42 height 12
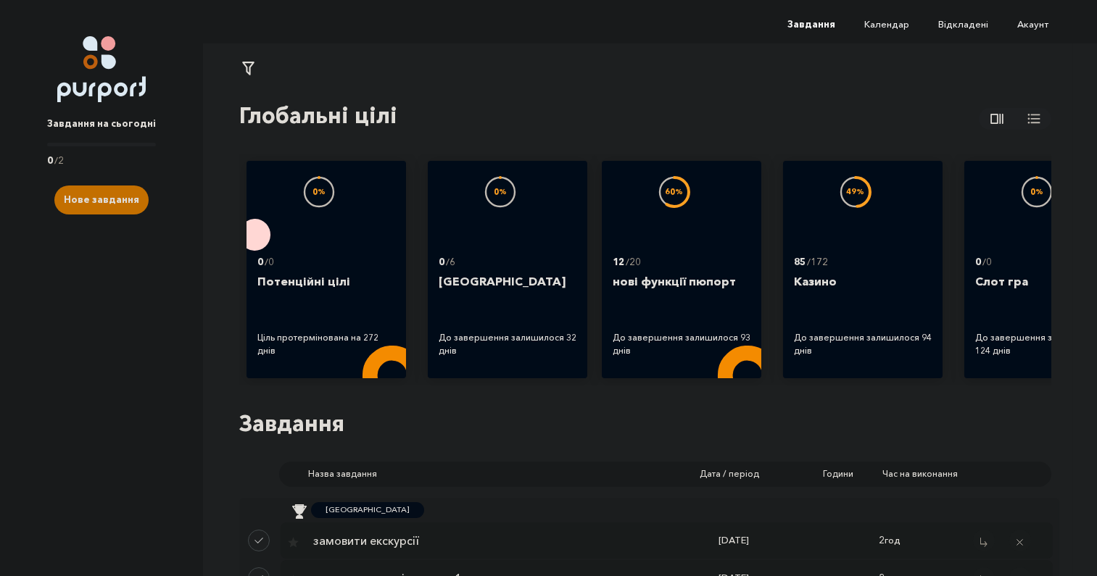
click at [897, 29] on span "Календар" at bounding box center [886, 24] width 45 height 12
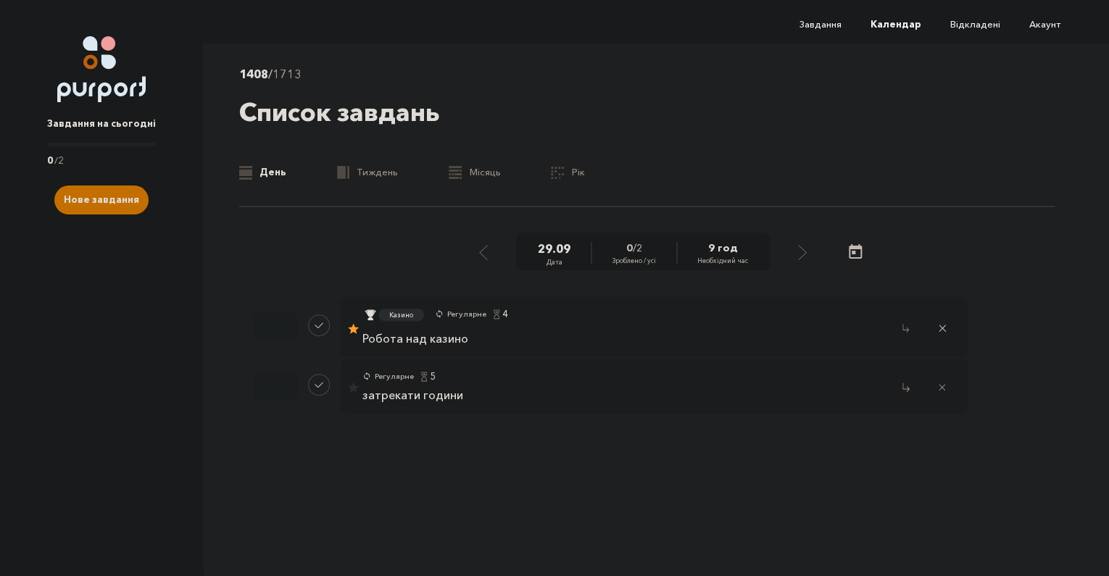
click at [376, 155] on div "1408 / 1713 Список завдань .b{fill:#F48B00;} День .b{fill:#F48B00;} Тиждень .b{…" at bounding box center [647, 136] width 816 height 142
click at [376, 166] on link ".b{fill:#F48B00;} Тиждень" at bounding box center [367, 172] width 61 height 15
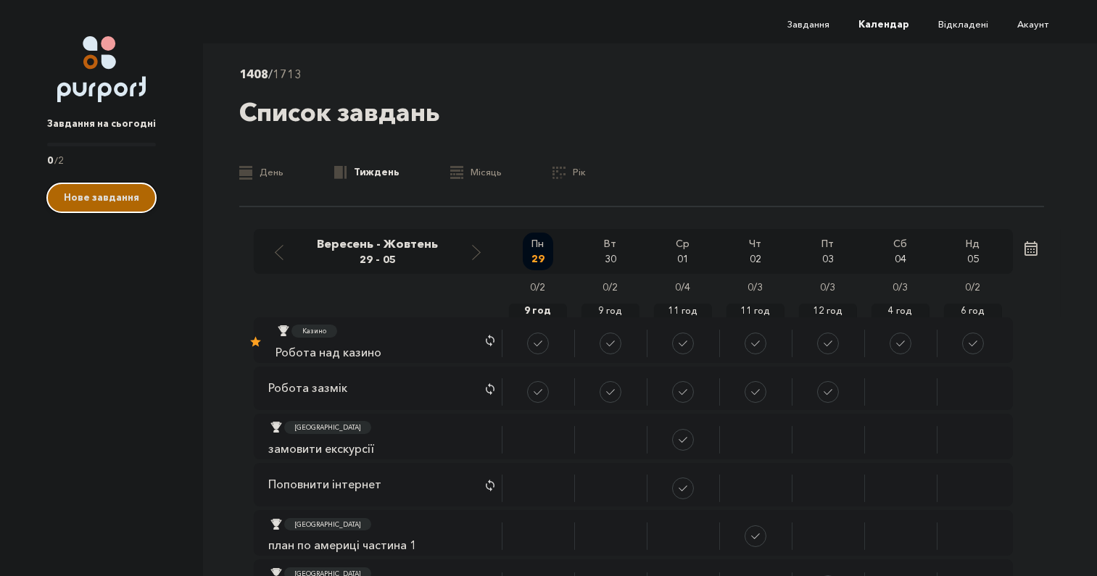
click at [127, 212] on button "Нове завдання" at bounding box center [101, 197] width 109 height 29
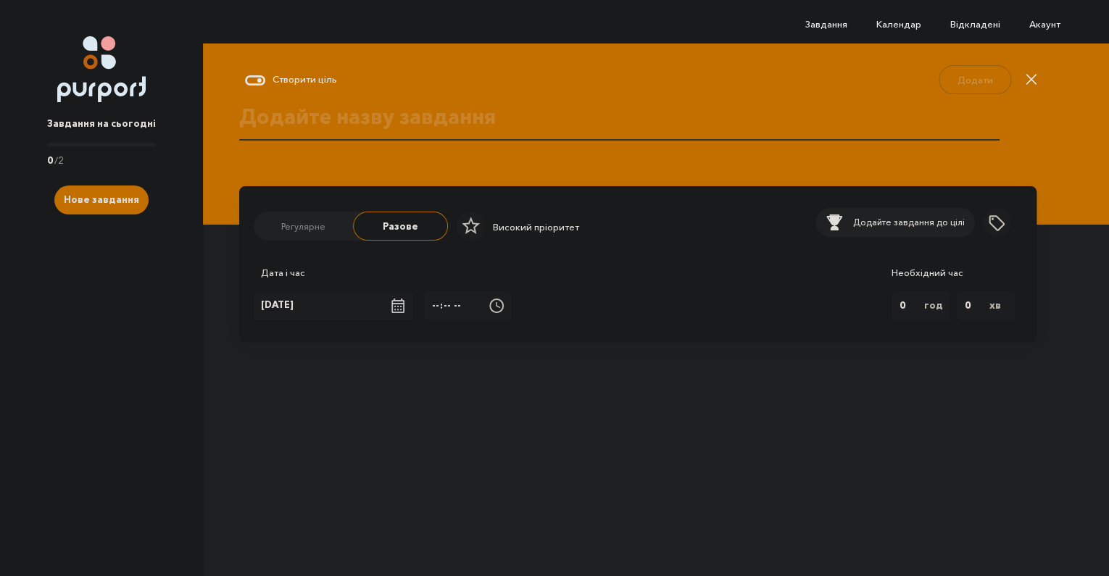
click at [1039, 78] on div "Створити ціль Додати Регулярне Разове Високий пріоритет Додайте завдання до ціл…" at bounding box center [656, 134] width 906 height 181
click at [1032, 78] on icon "Close" at bounding box center [1031, 79] width 11 height 11
